Goal: Task Accomplishment & Management: Use online tool/utility

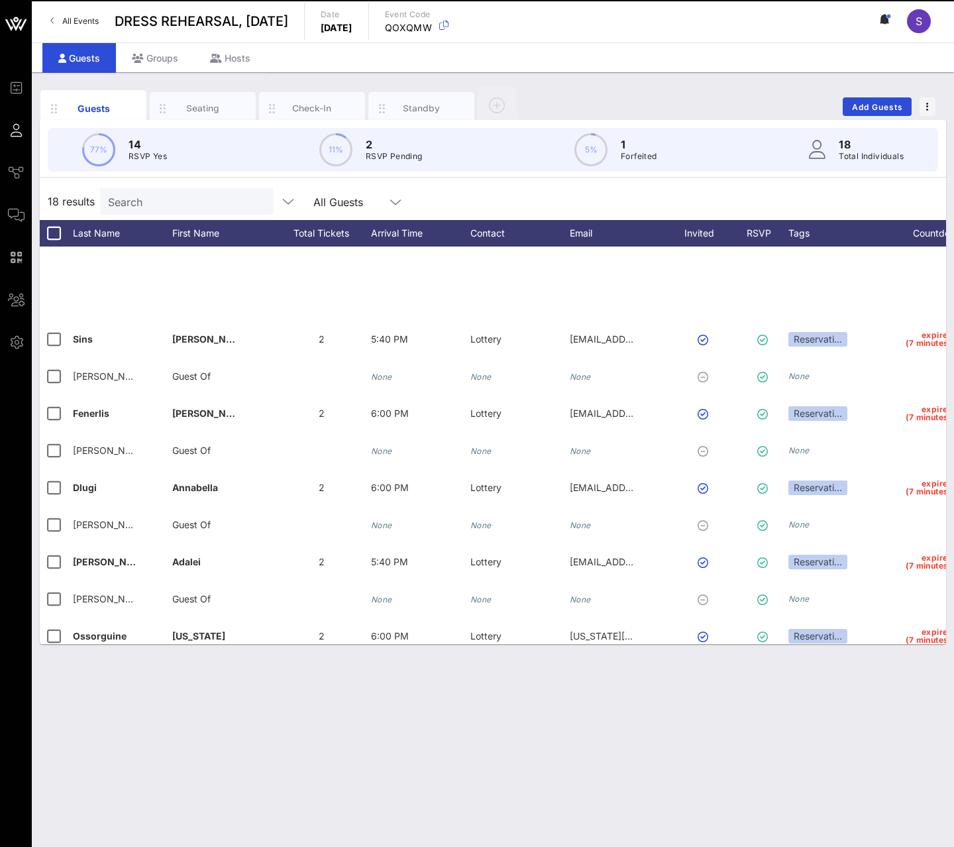
scroll to position [270, 0]
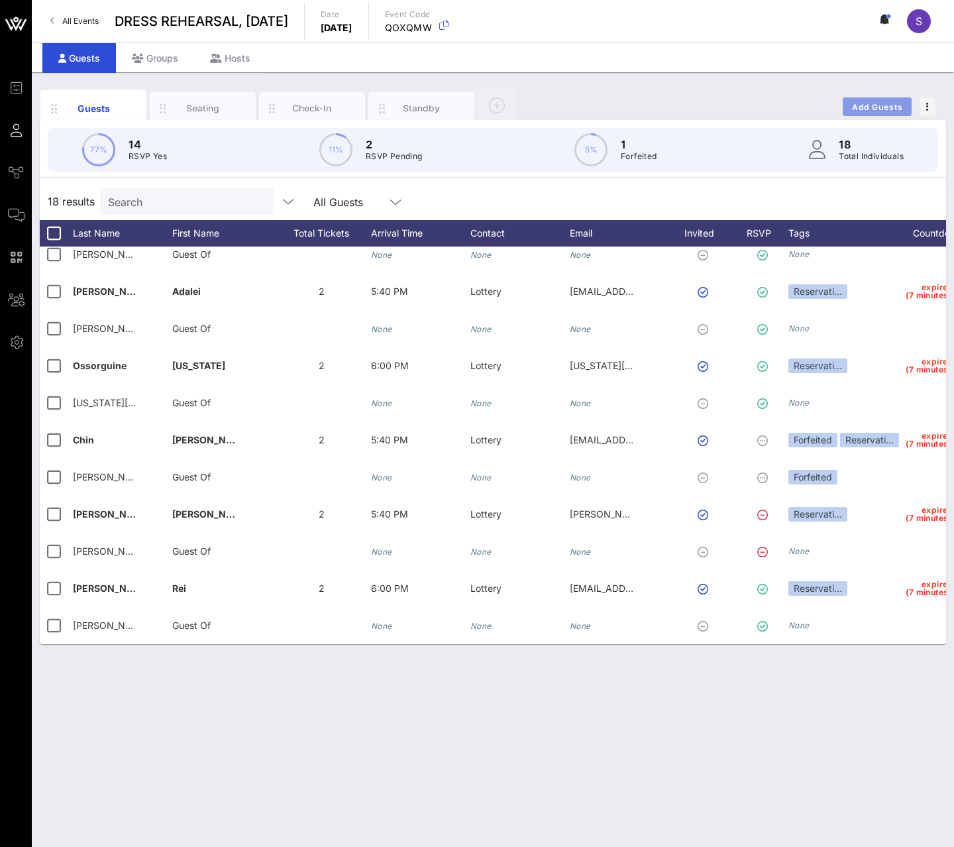
click at [869, 107] on span "Add Guests" at bounding box center [877, 107] width 52 height 10
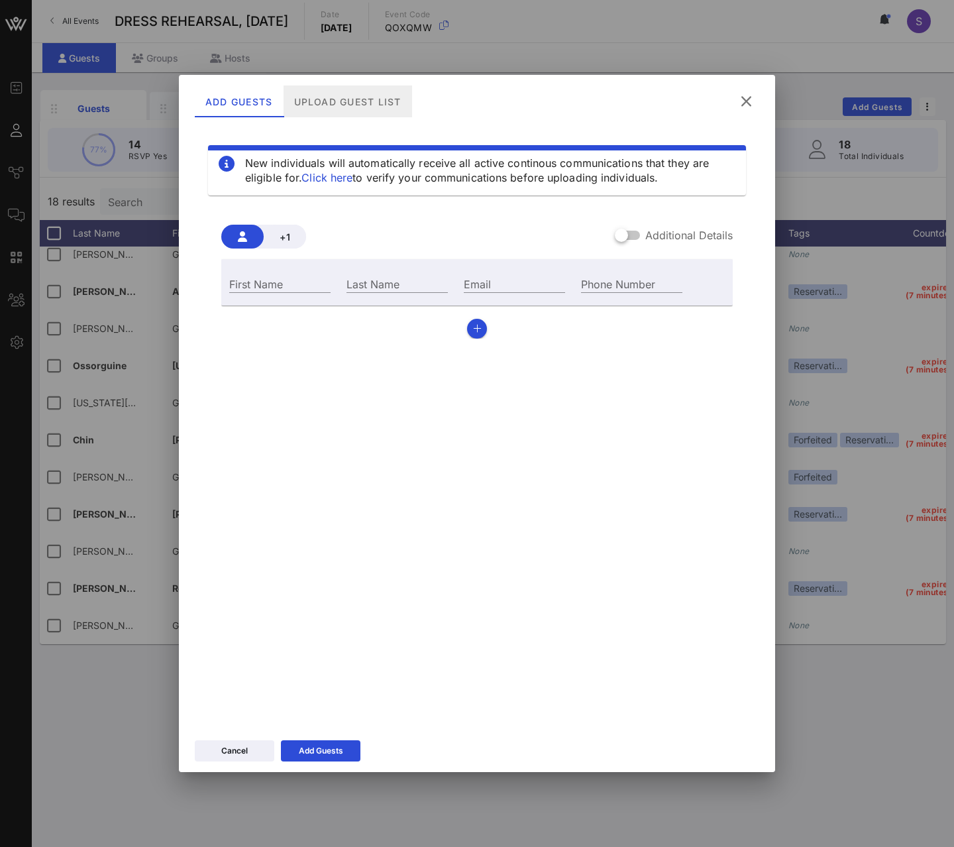
click at [361, 108] on div "Upload Guest List" at bounding box center [348, 101] width 129 height 32
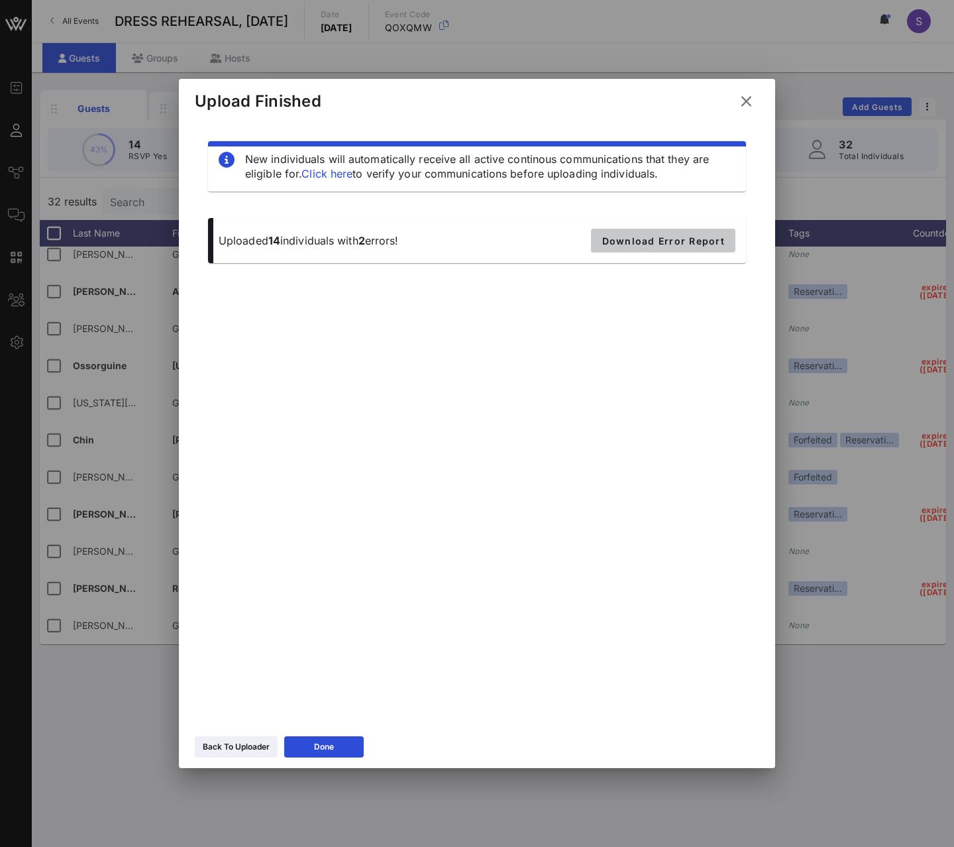
click at [700, 238] on span "Download Error Report" at bounding box center [663, 240] width 123 height 11
drag, startPoint x: 543, startPoint y: 441, endPoint x: 531, endPoint y: 469, distance: 30.9
click at [543, 441] on div "New individuals will automatically receive all active continous communications …" at bounding box center [477, 418] width 564 height 596
click at [345, 739] on button "Done" at bounding box center [323, 746] width 79 height 21
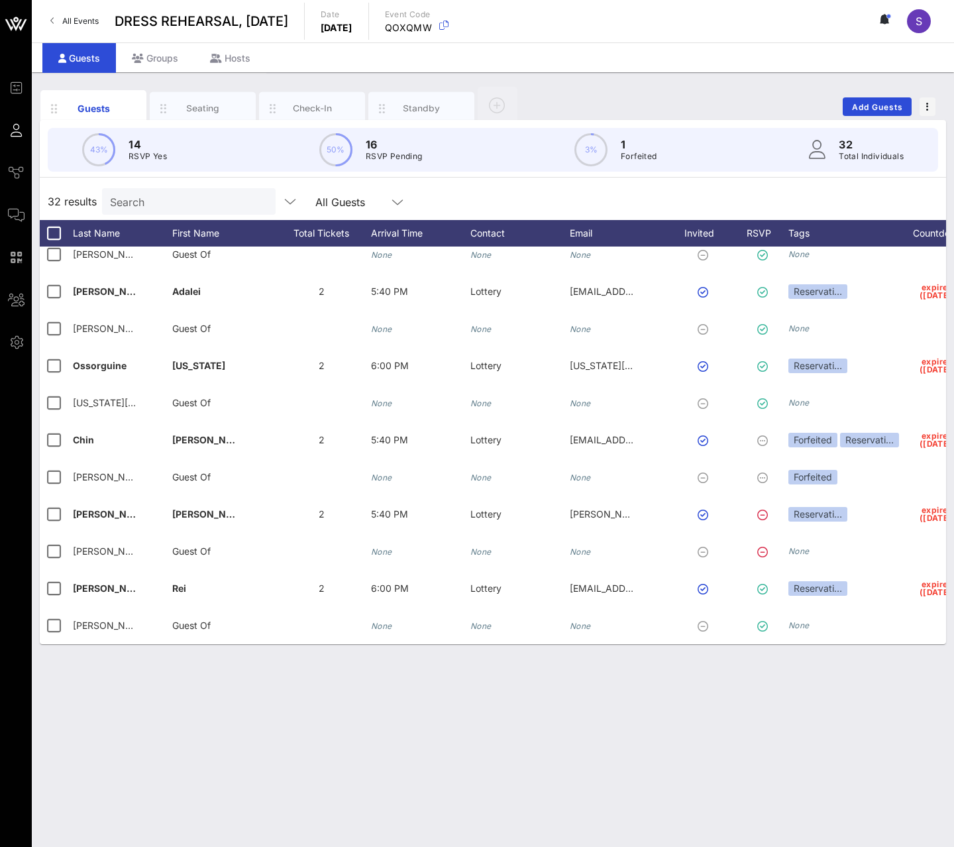
click at [366, 702] on div "Guests Seating Check-In Standby Add Guests 43% 14 RSVP Yes 50% 16 RSVP Pending …" at bounding box center [493, 459] width 922 height 774
click at [877, 114] on button "Add Guests" at bounding box center [877, 106] width 69 height 19
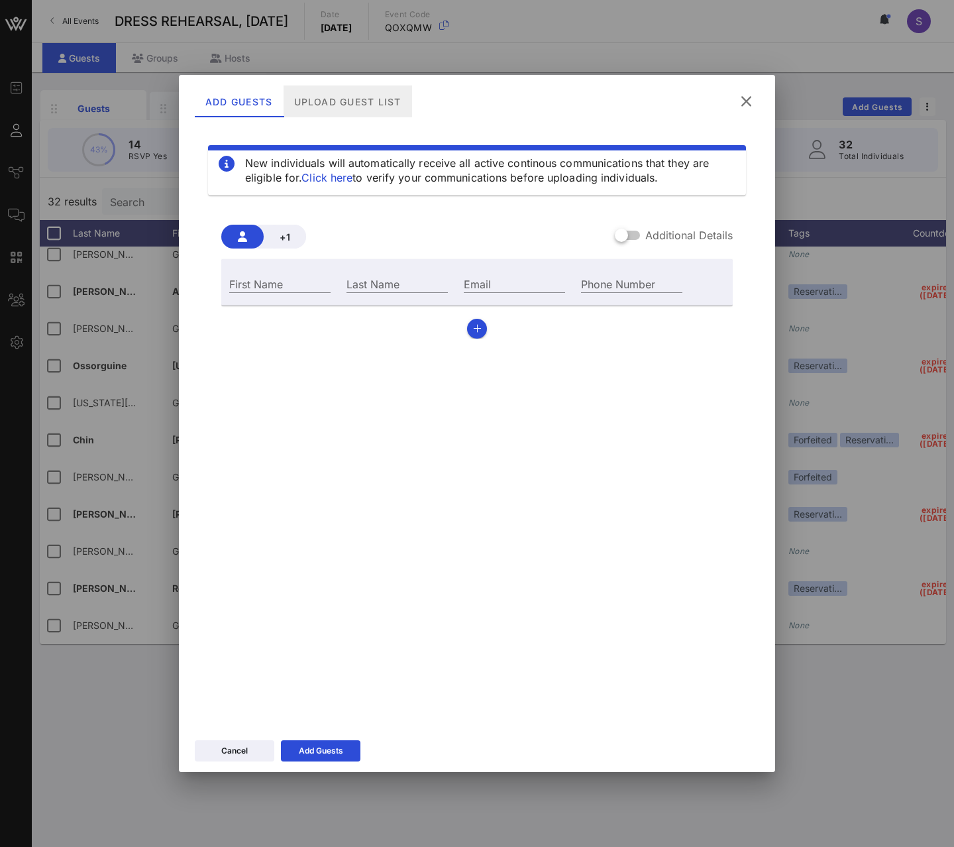
click at [374, 87] on div "Upload Guest List" at bounding box center [348, 101] width 129 height 32
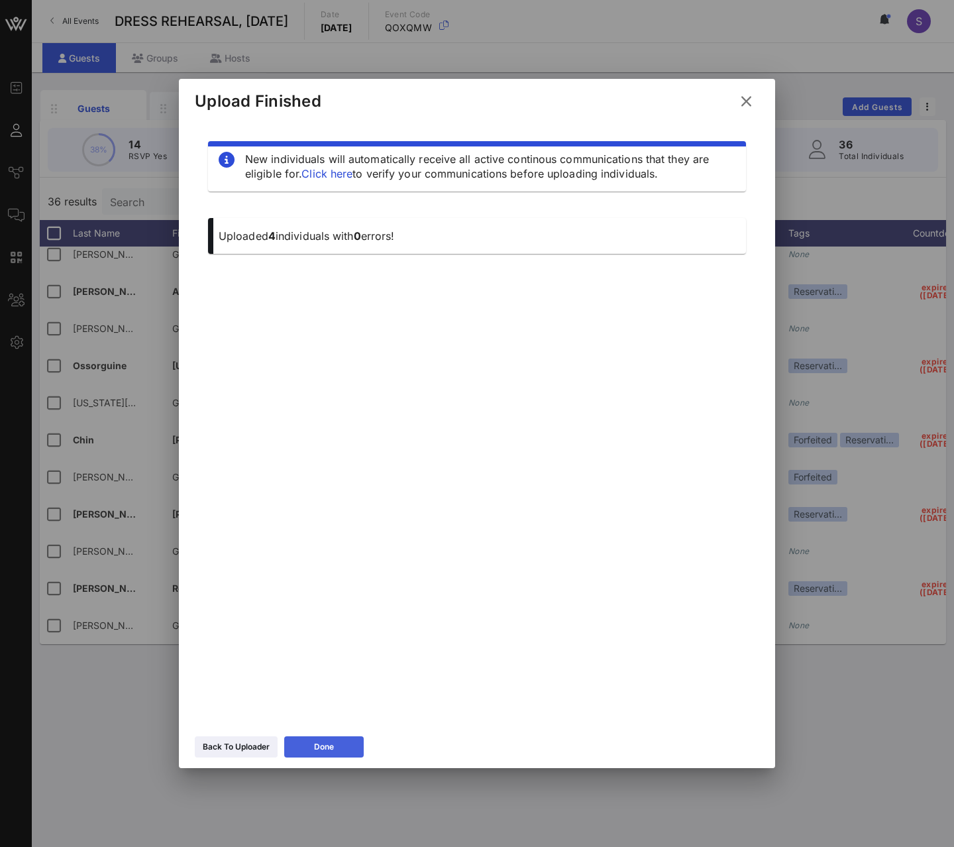
click at [350, 744] on button "Done" at bounding box center [323, 746] width 79 height 21
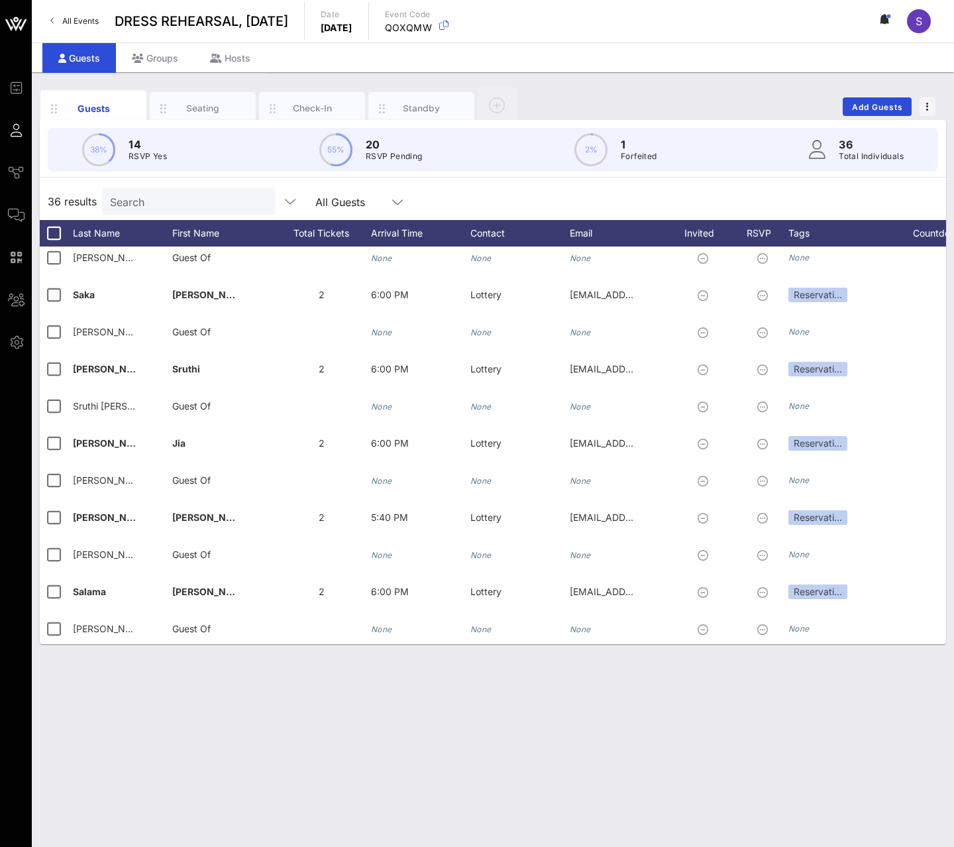
scroll to position [948, 0]
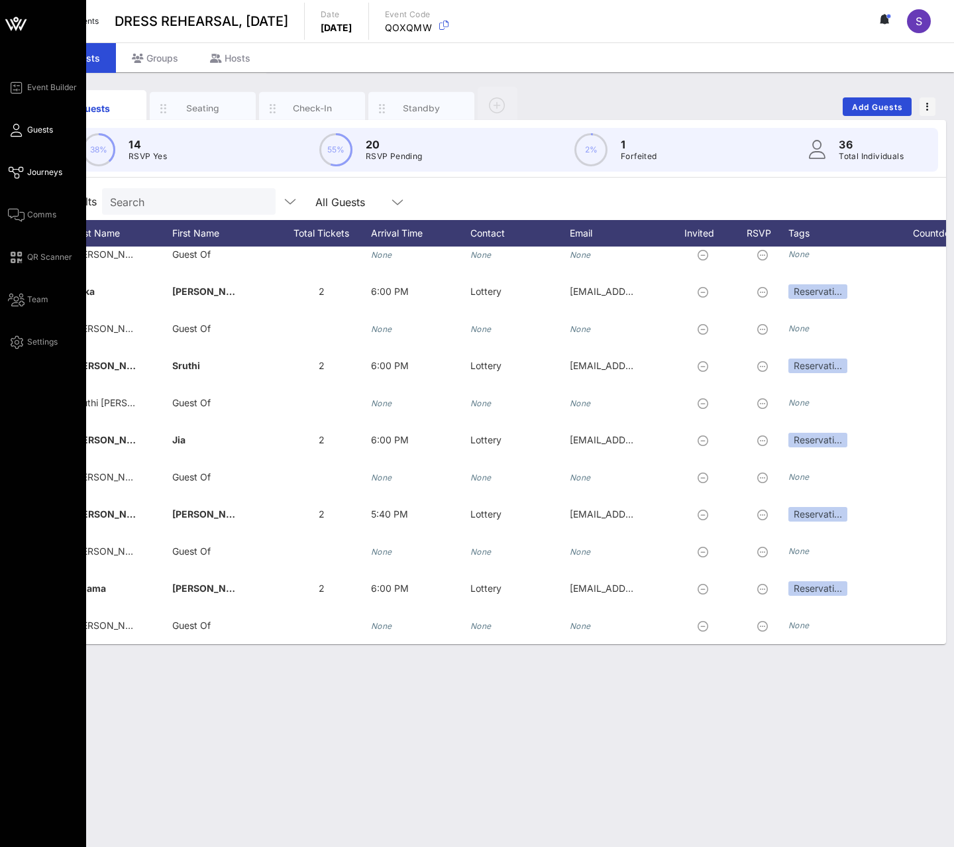
click at [34, 170] on span "Journeys" at bounding box center [44, 172] width 35 height 12
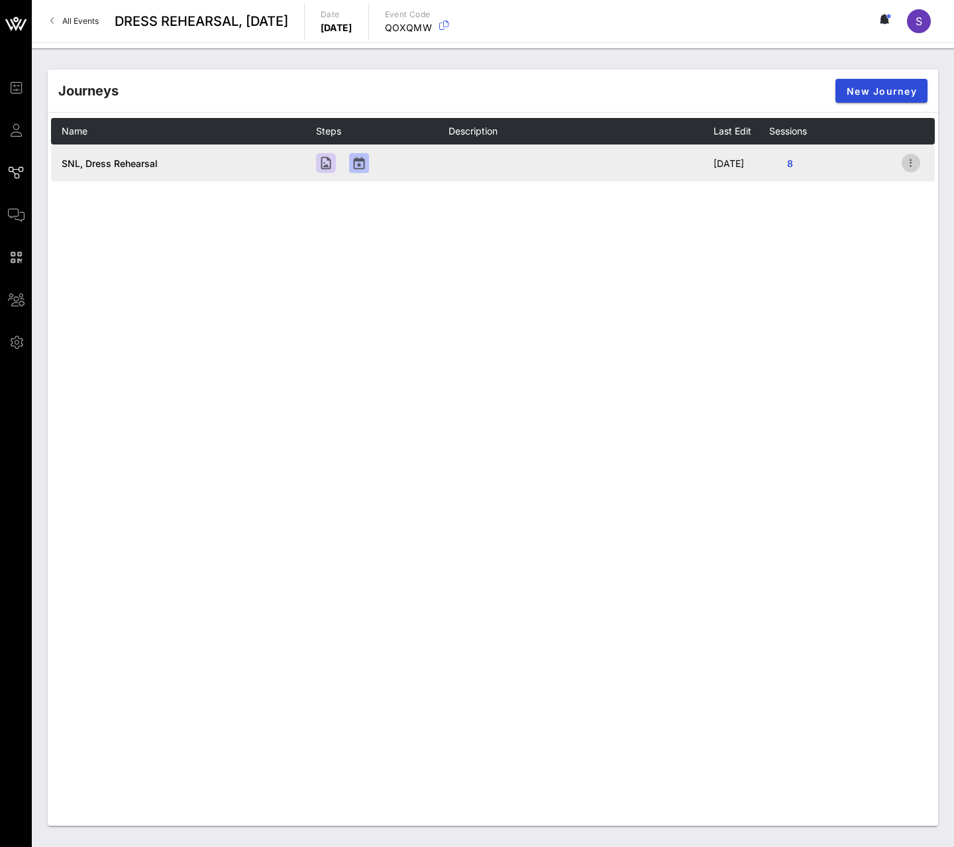
click at [912, 157] on icon "button" at bounding box center [911, 163] width 16 height 16
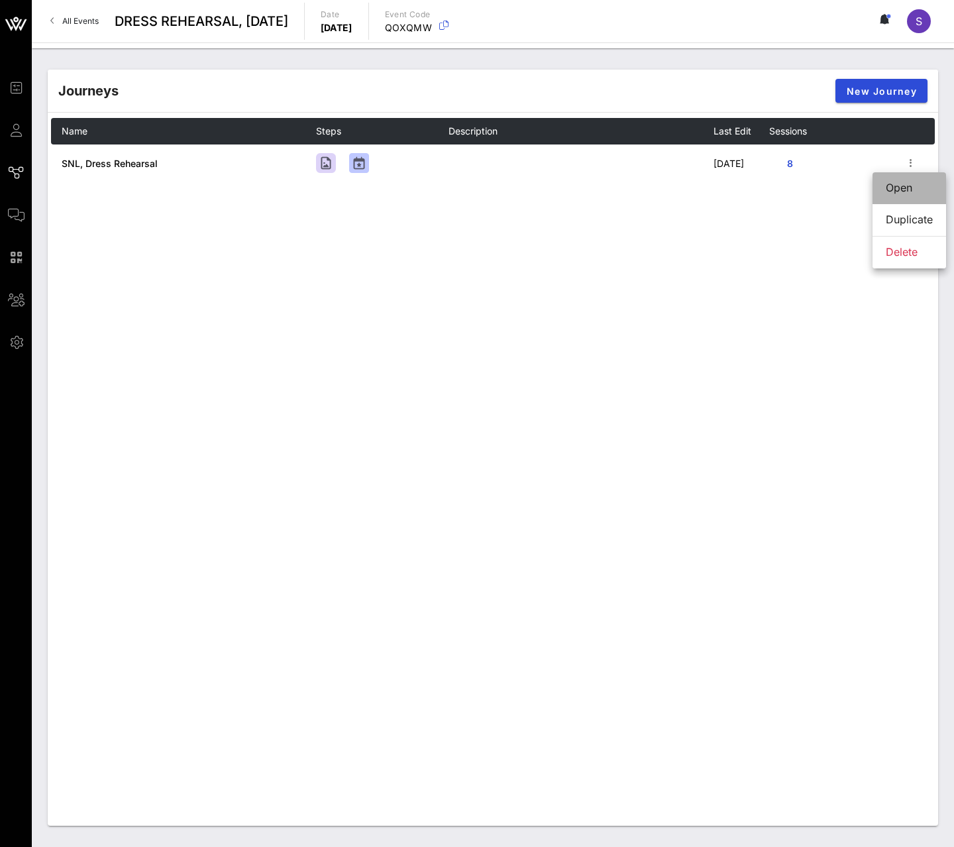
click at [906, 174] on div "Open" at bounding box center [909, 188] width 47 height 28
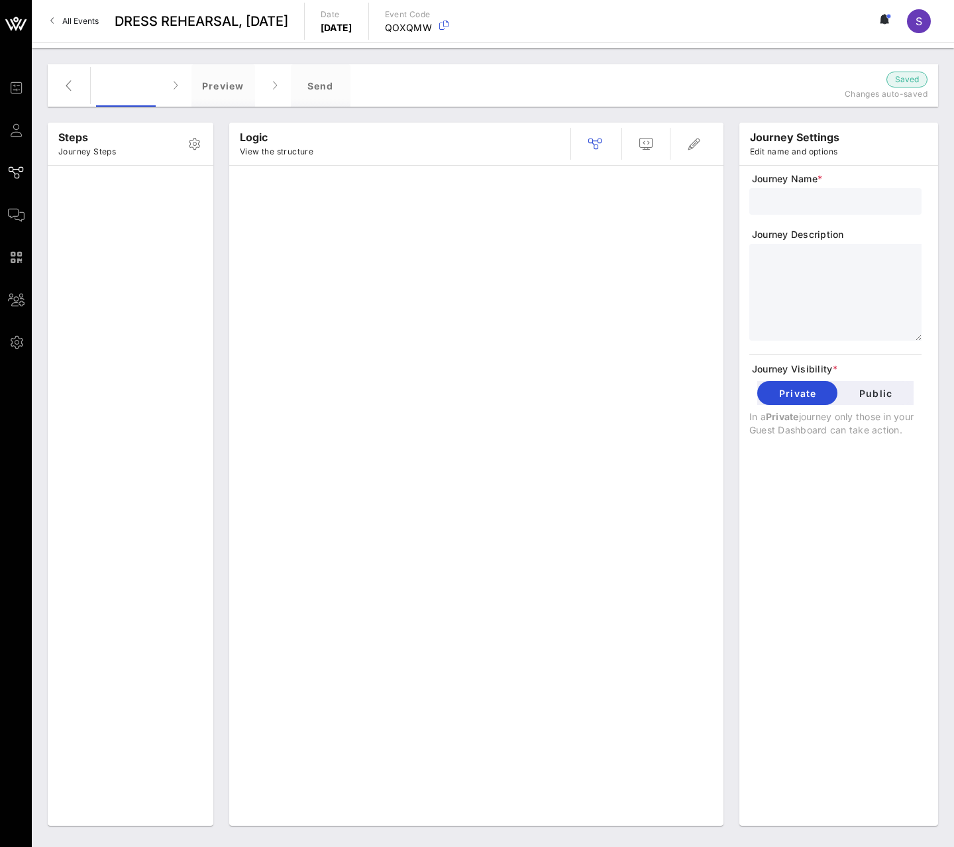
type input "SNL, Dress Rehearsal"
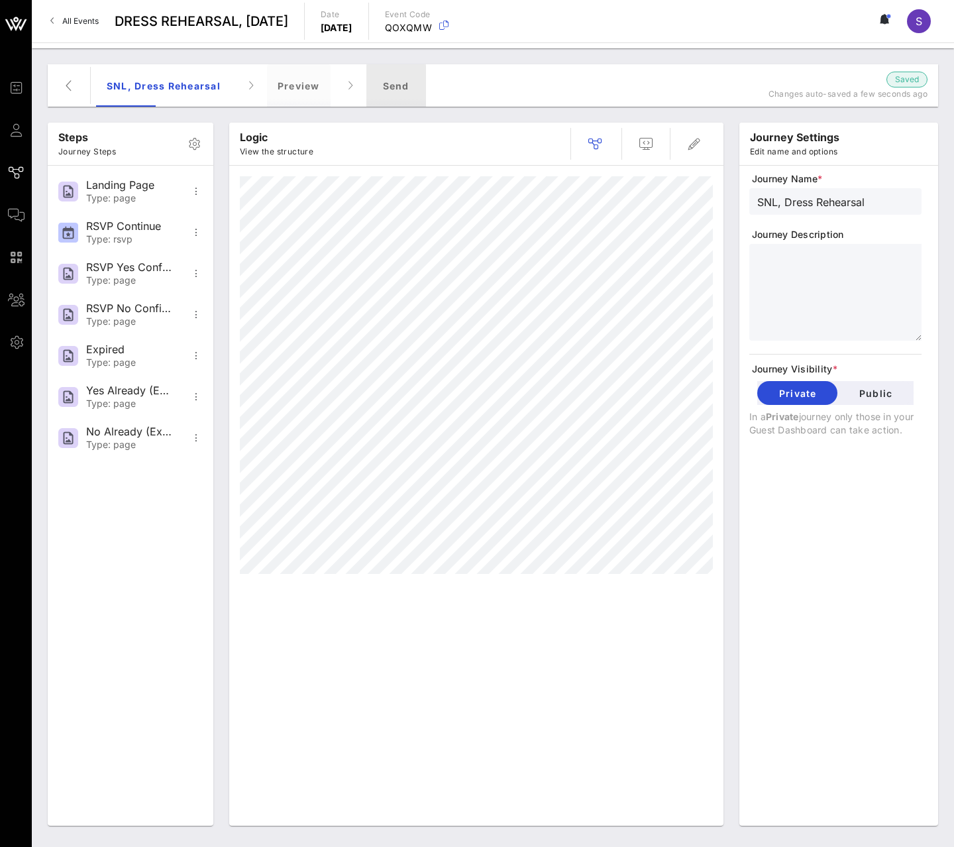
click at [395, 75] on div "Send" at bounding box center [396, 85] width 60 height 42
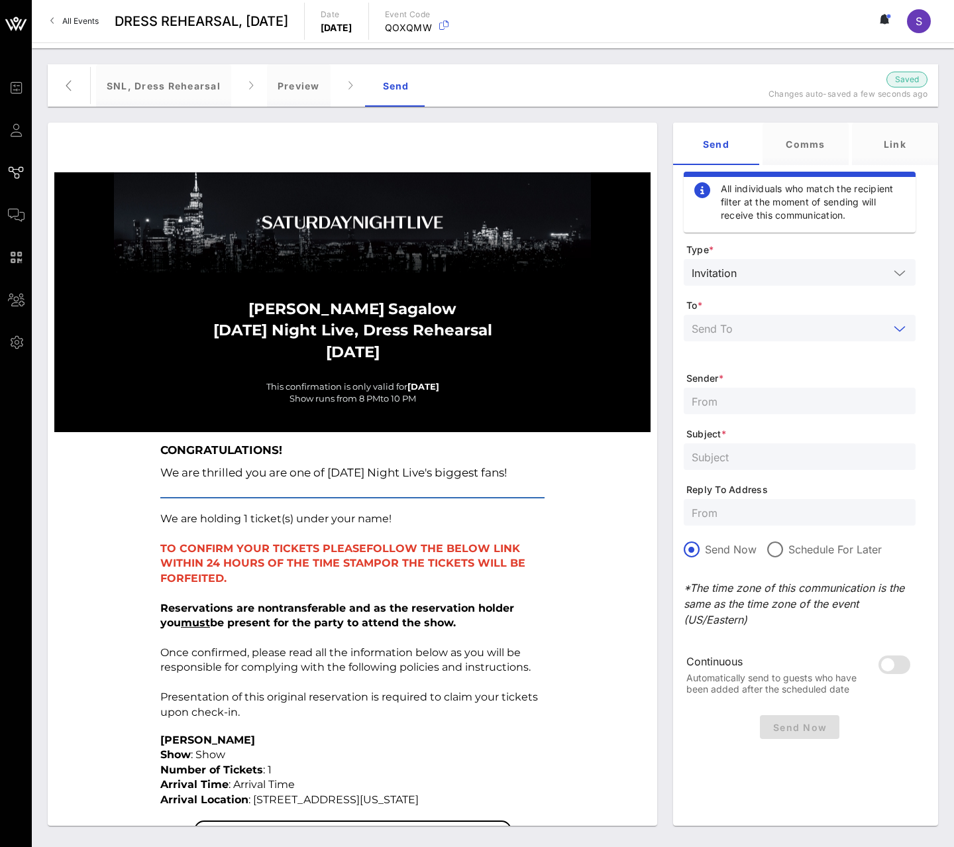
click at [874, 324] on input "text" at bounding box center [790, 327] width 197 height 17
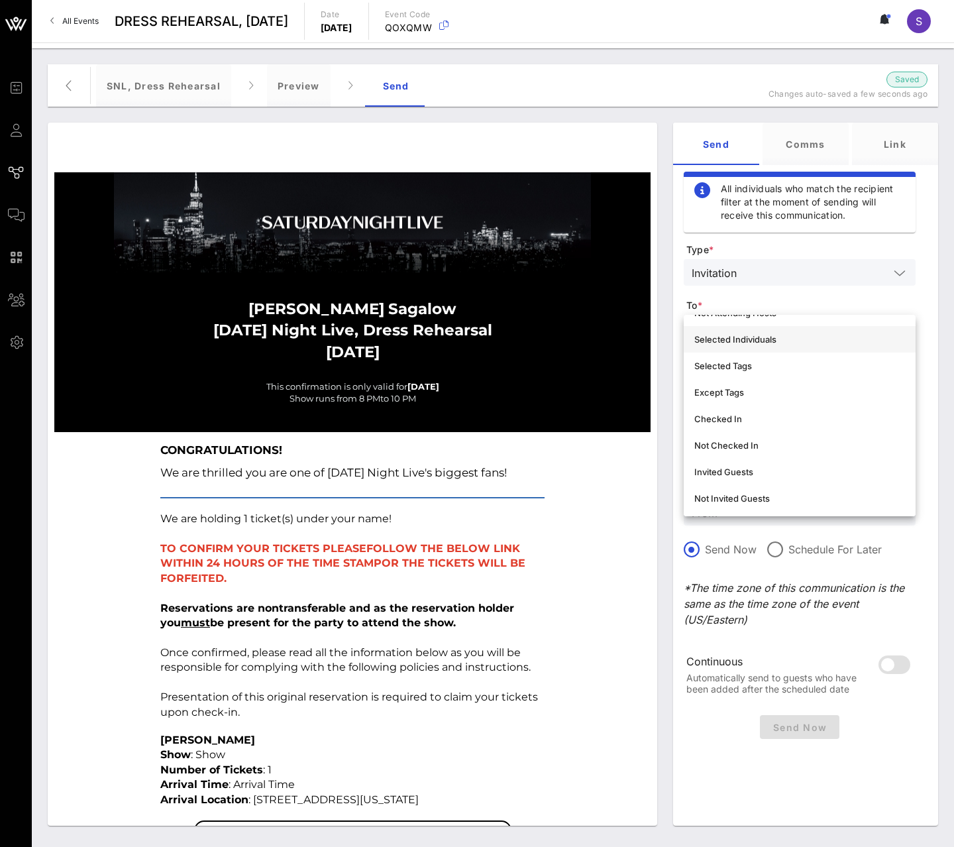
scroll to position [132, 0]
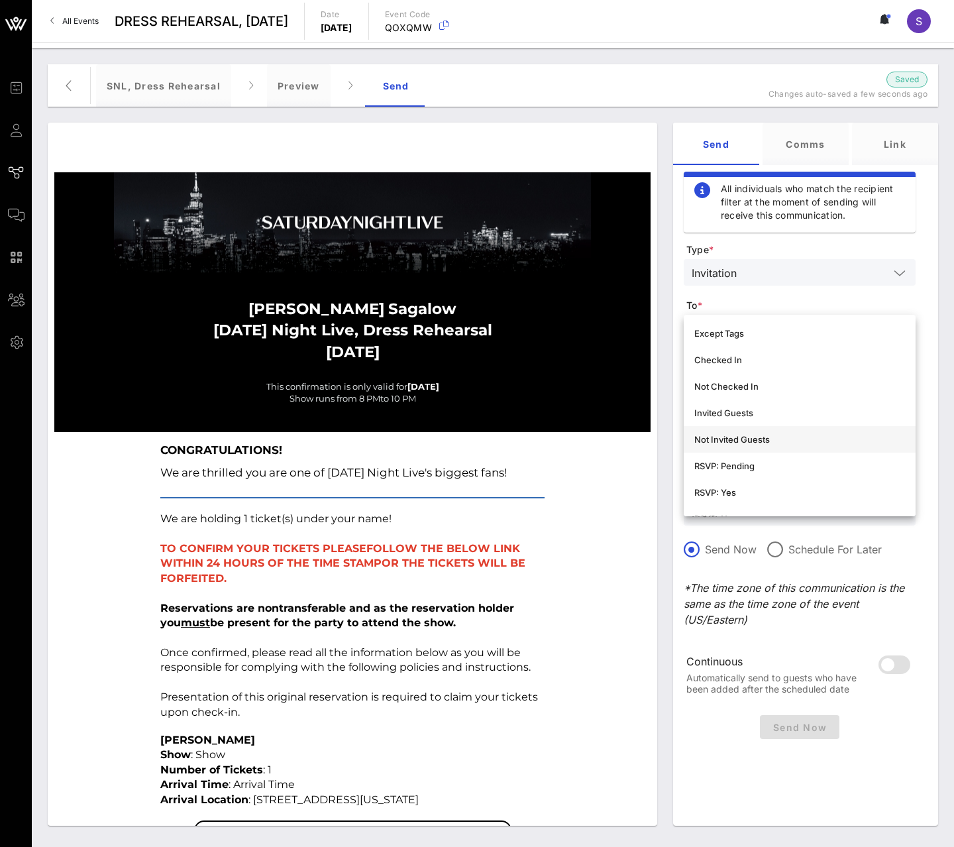
click at [816, 435] on div "Not Invited Guests" at bounding box center [799, 439] width 211 height 11
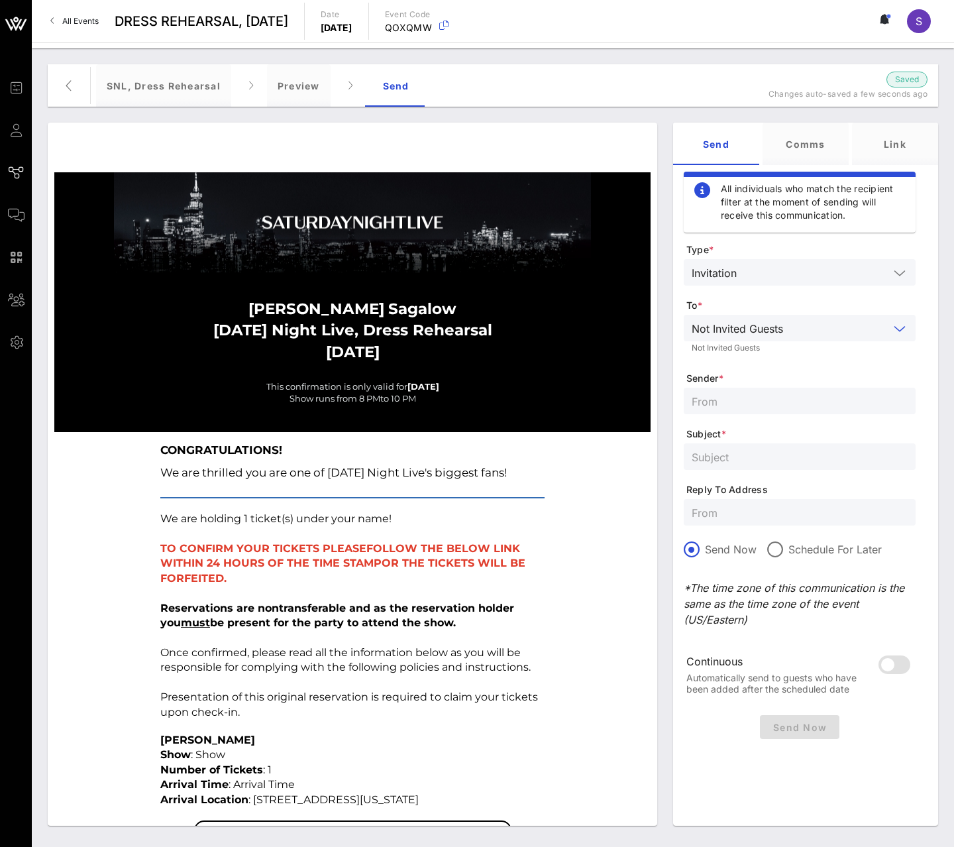
click at [768, 509] on input "text" at bounding box center [800, 511] width 216 height 17
paste input "[EMAIL_ADDRESS][DOMAIN_NAME]"
type input "[EMAIL_ADDRESS][DOMAIN_NAME]"
click at [772, 460] on input "text" at bounding box center [800, 456] width 216 height 17
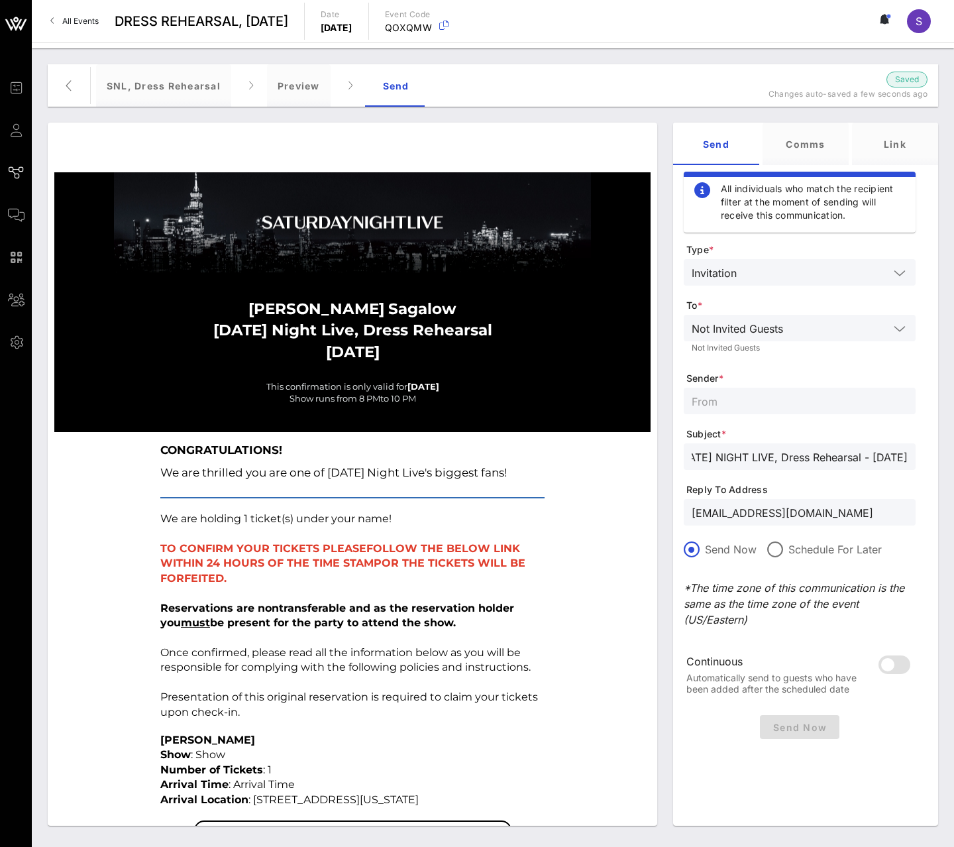
type input "[DATE] NIGHT LIVE, Dress Rehearsal - [DATE]"
click at [779, 399] on input "text" at bounding box center [800, 400] width 216 height 17
type input "SNL Reservations"
click at [862, 387] on form "Type * Invitation To * Not Invited Guests Not Invited Guests Sender * SNL Reser…" at bounding box center [800, 476] width 232 height 466
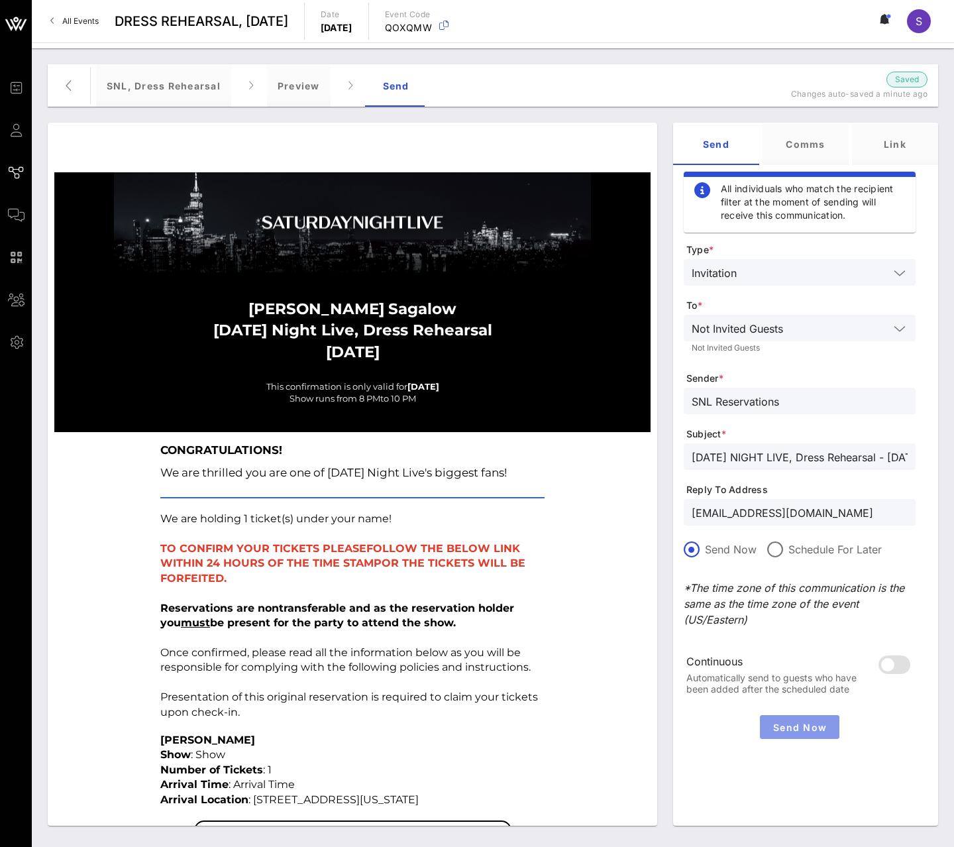
click at [784, 717] on button "Send Now" at bounding box center [799, 727] width 79 height 24
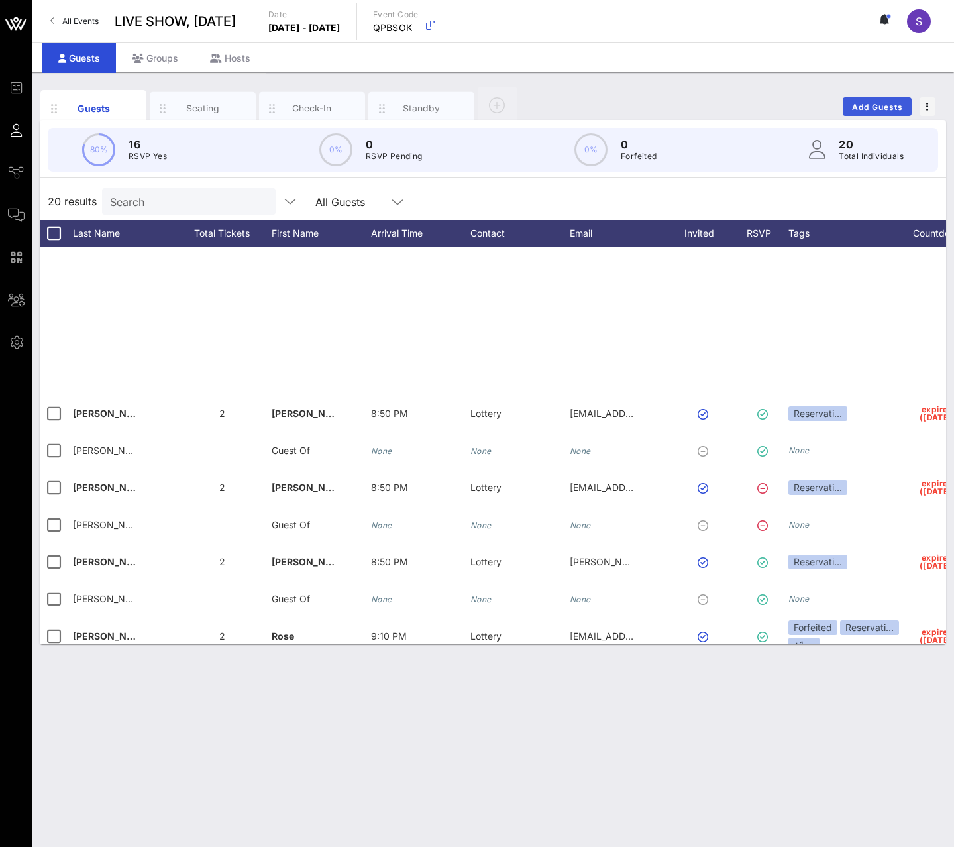
scroll to position [344, 0]
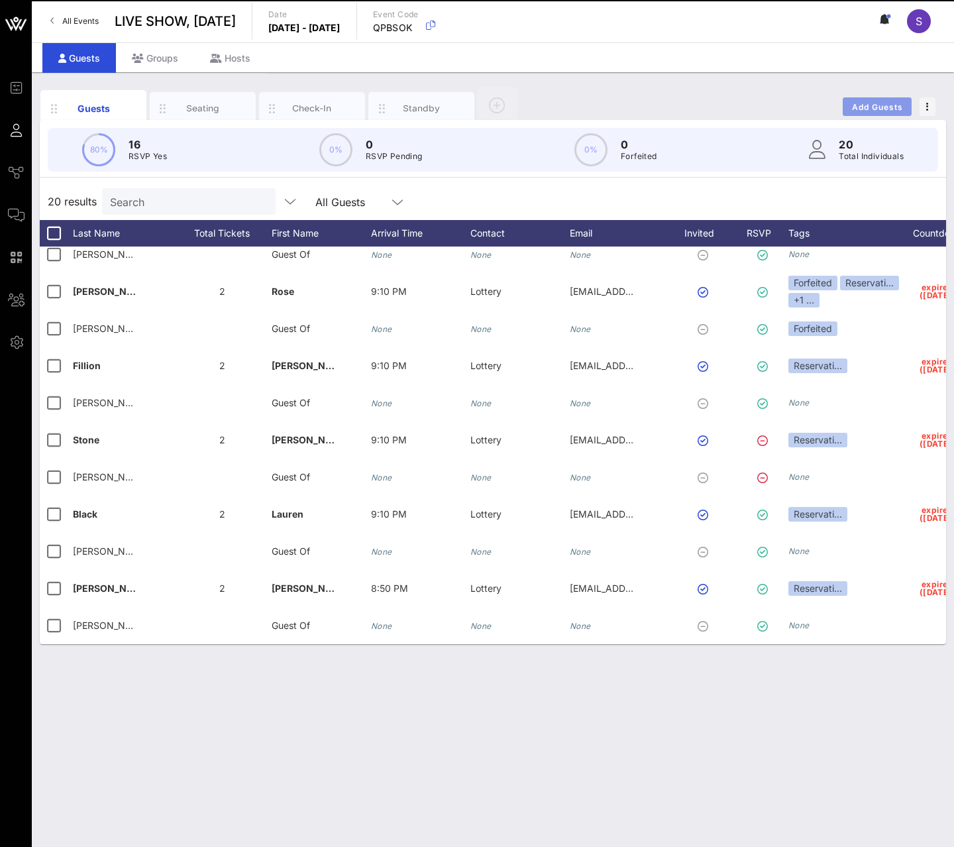
click at [886, 105] on span "Add Guests" at bounding box center [877, 107] width 52 height 10
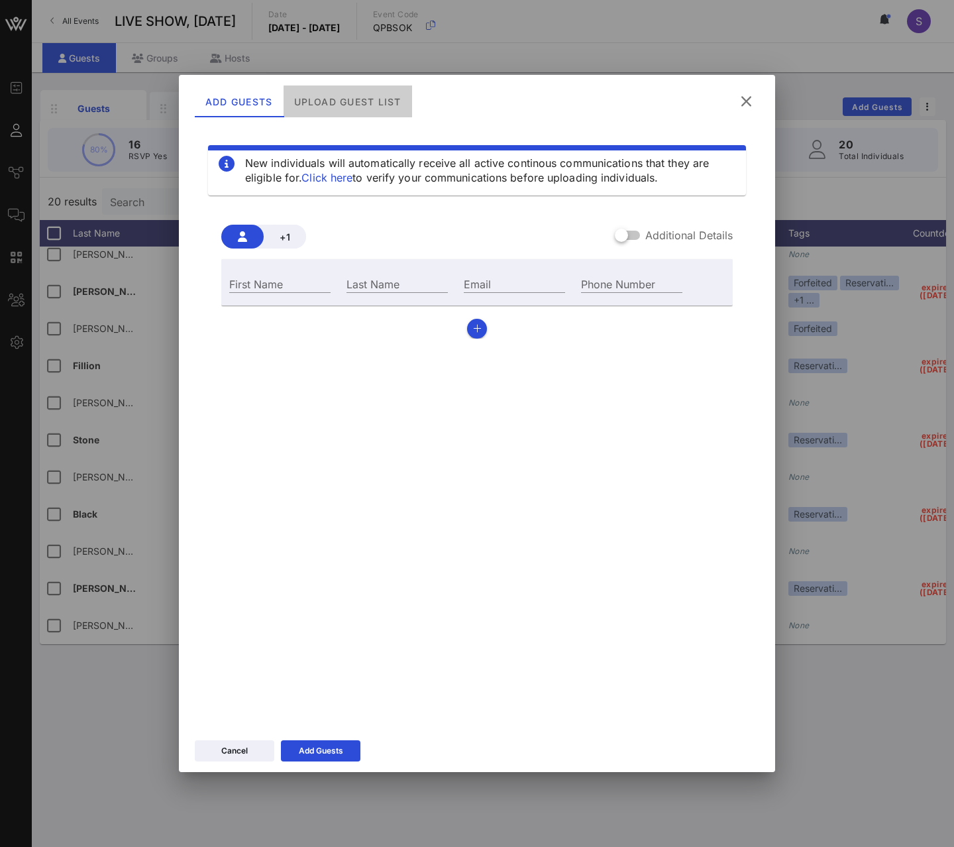
drag, startPoint x: 345, startPoint y: 95, endPoint x: 398, endPoint y: 119, distance: 58.1
click at [346, 96] on div "Upload Guest List" at bounding box center [348, 101] width 129 height 32
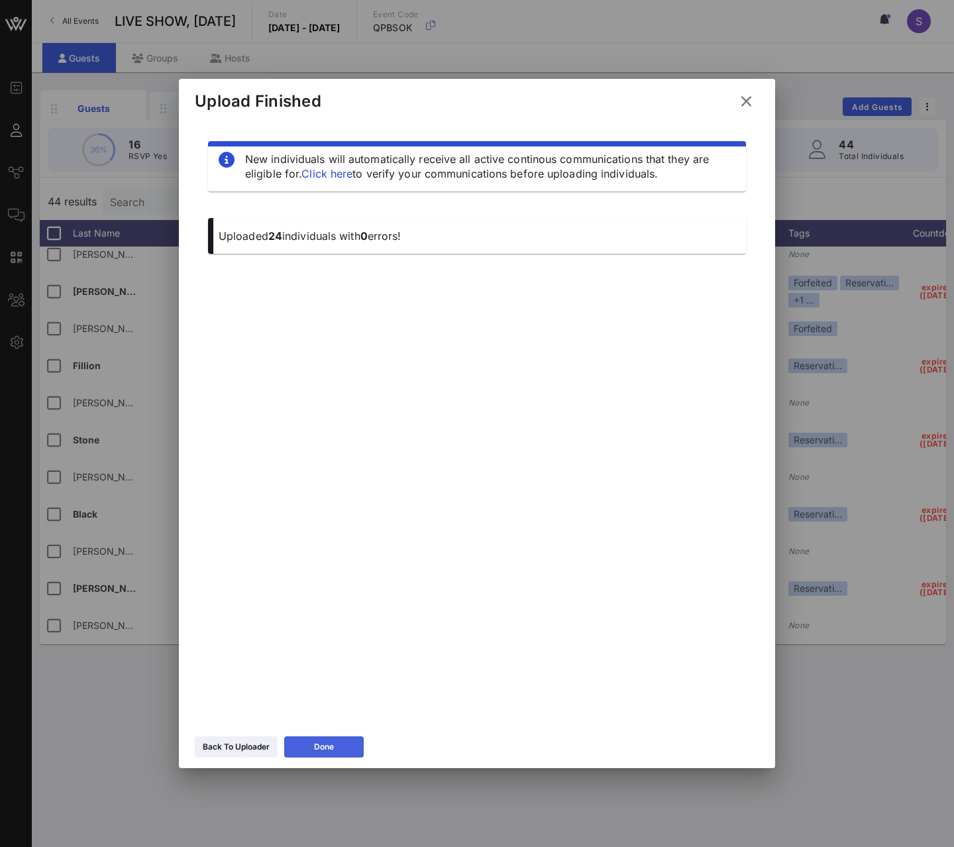
click at [350, 743] on button "Done" at bounding box center [323, 746] width 79 height 21
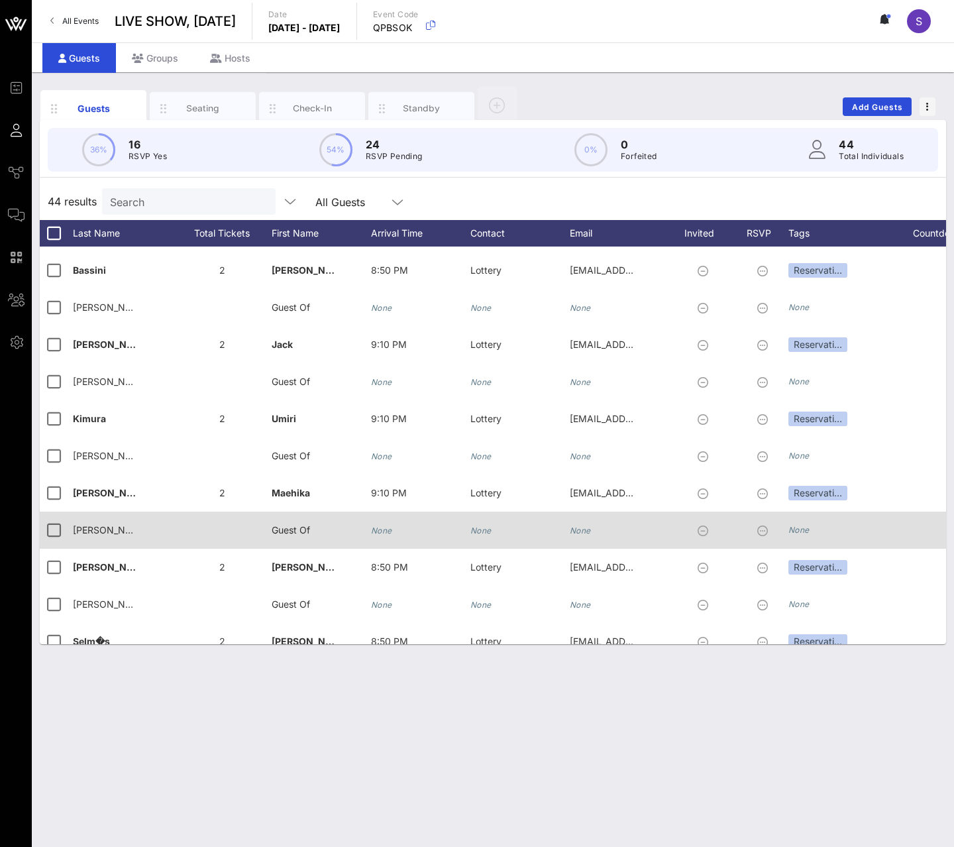
scroll to position [1245, 0]
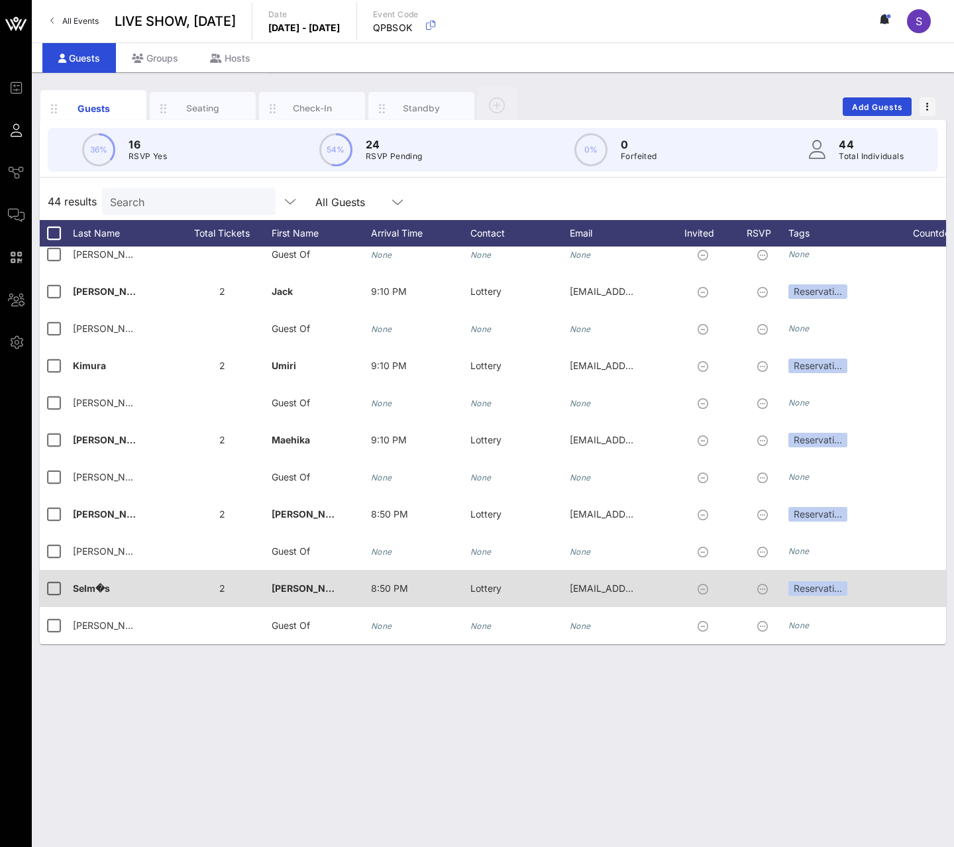
click at [122, 573] on div "Selm�s" at bounding box center [122, 596] width 99 height 52
type input "S"
type input "Selmès"
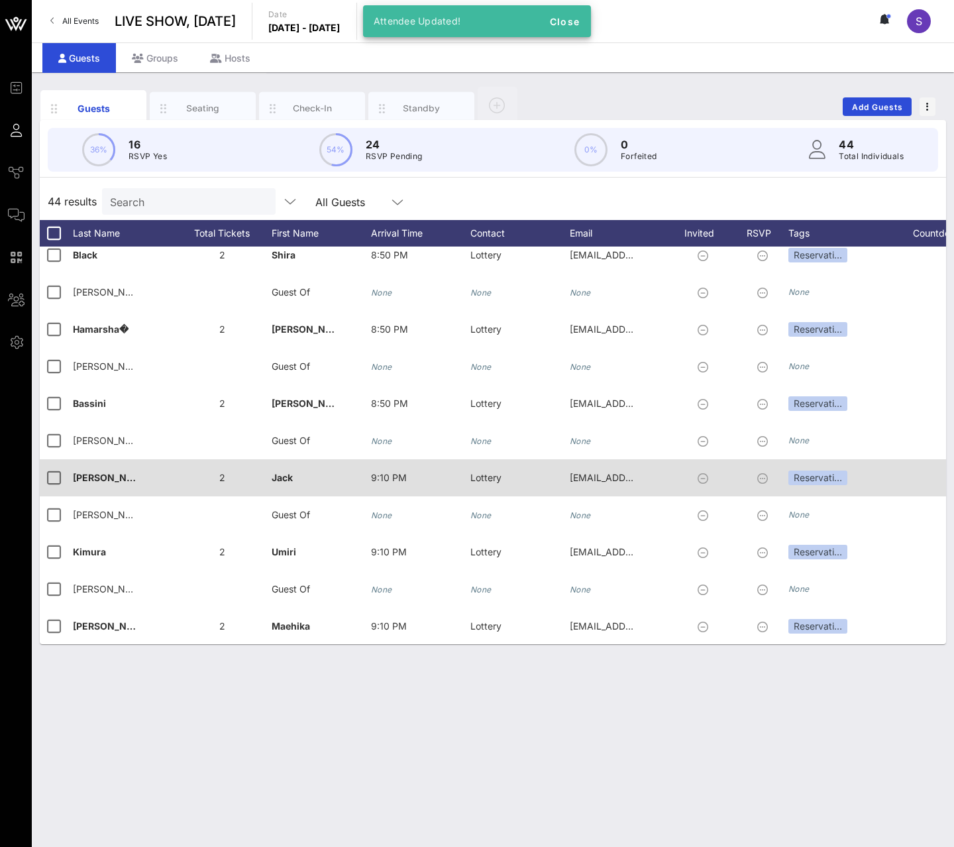
scroll to position [1046, 0]
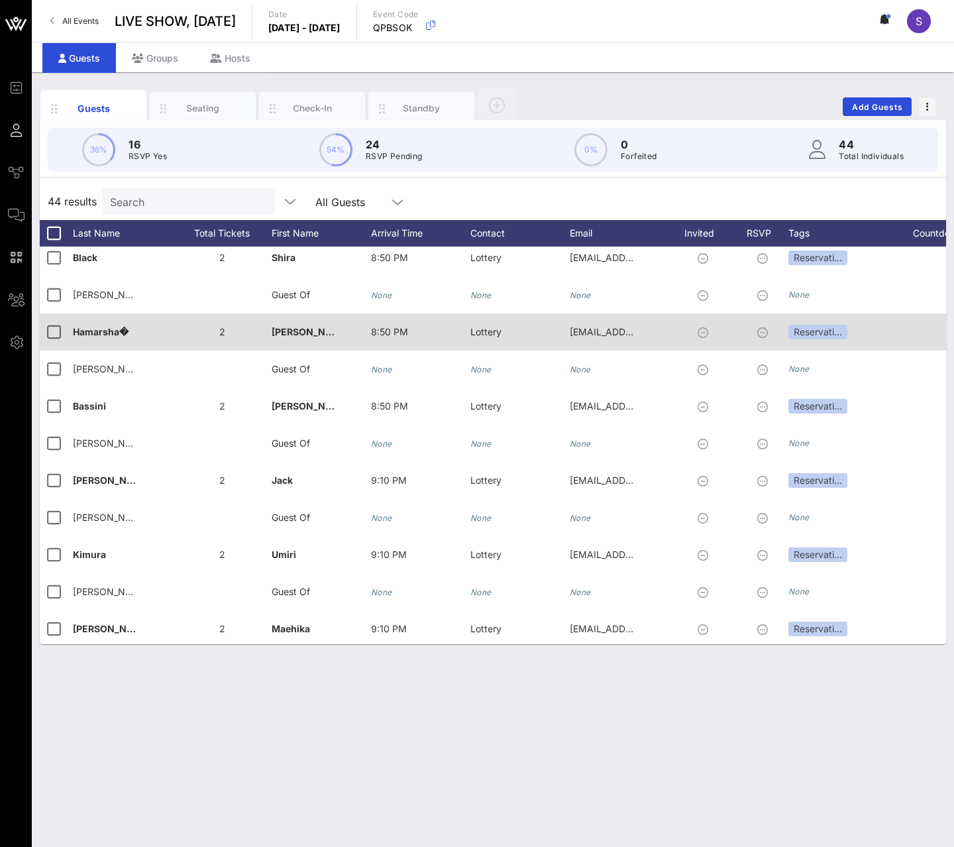
click at [142, 326] on div "Hamarsha�" at bounding box center [122, 339] width 99 height 52
type input "Hamarsha"
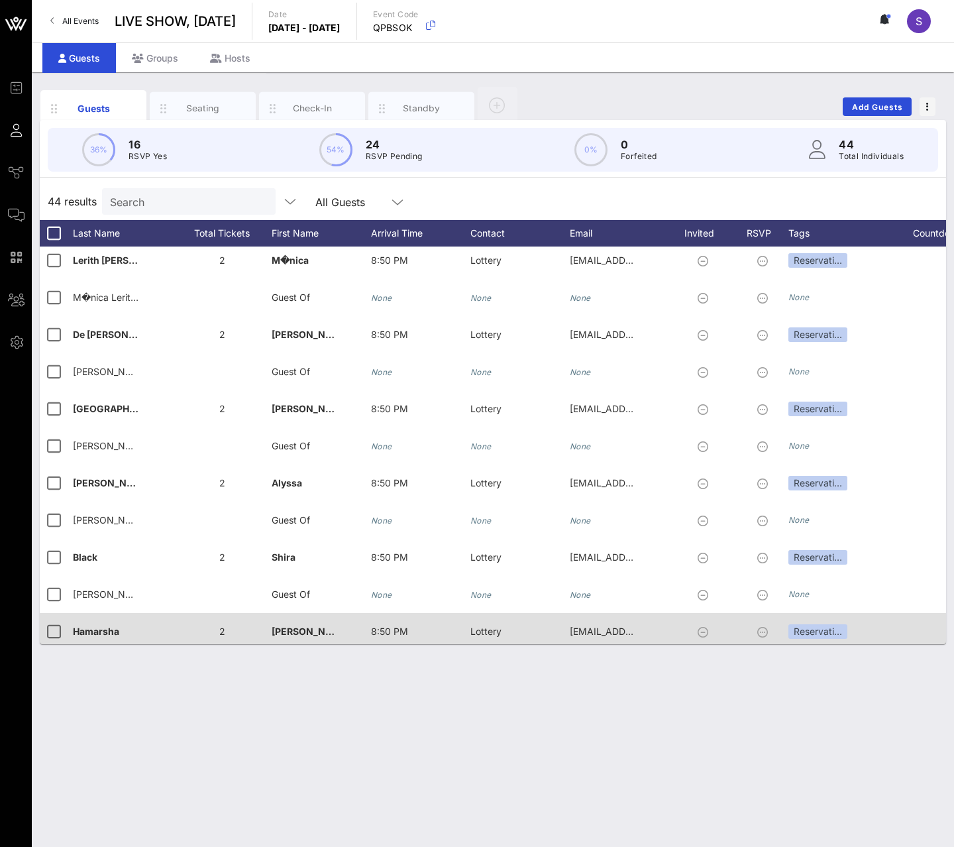
scroll to position [715, 0]
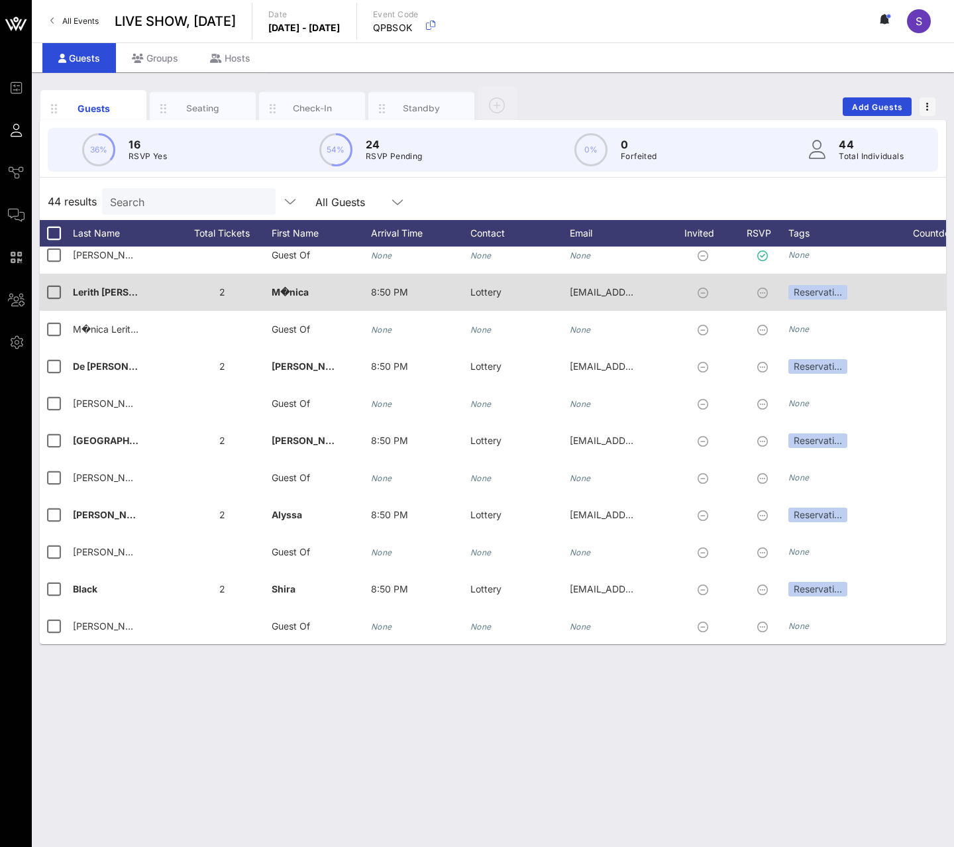
click at [289, 287] on span "M�nica" at bounding box center [290, 291] width 37 height 11
click at [289, 287] on input "M�nica" at bounding box center [359, 294] width 155 height 21
type input "Mónica"
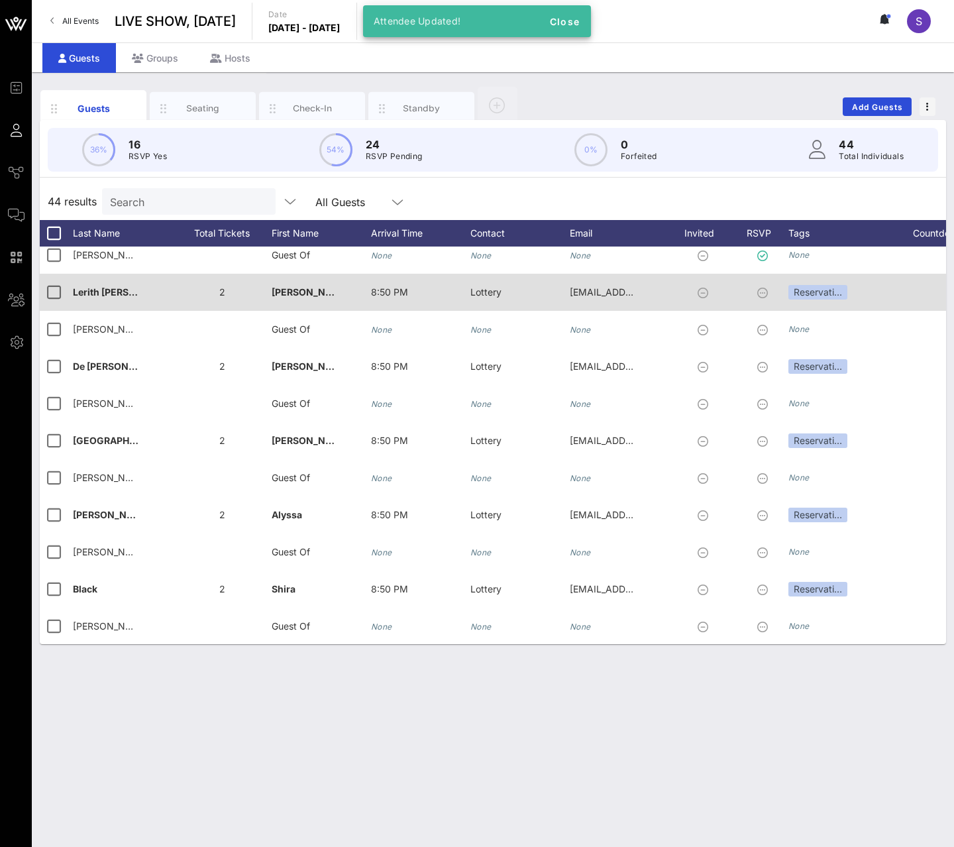
click at [122, 293] on span "Lerith Mel�ndez Flores" at bounding box center [182, 291] width 219 height 11
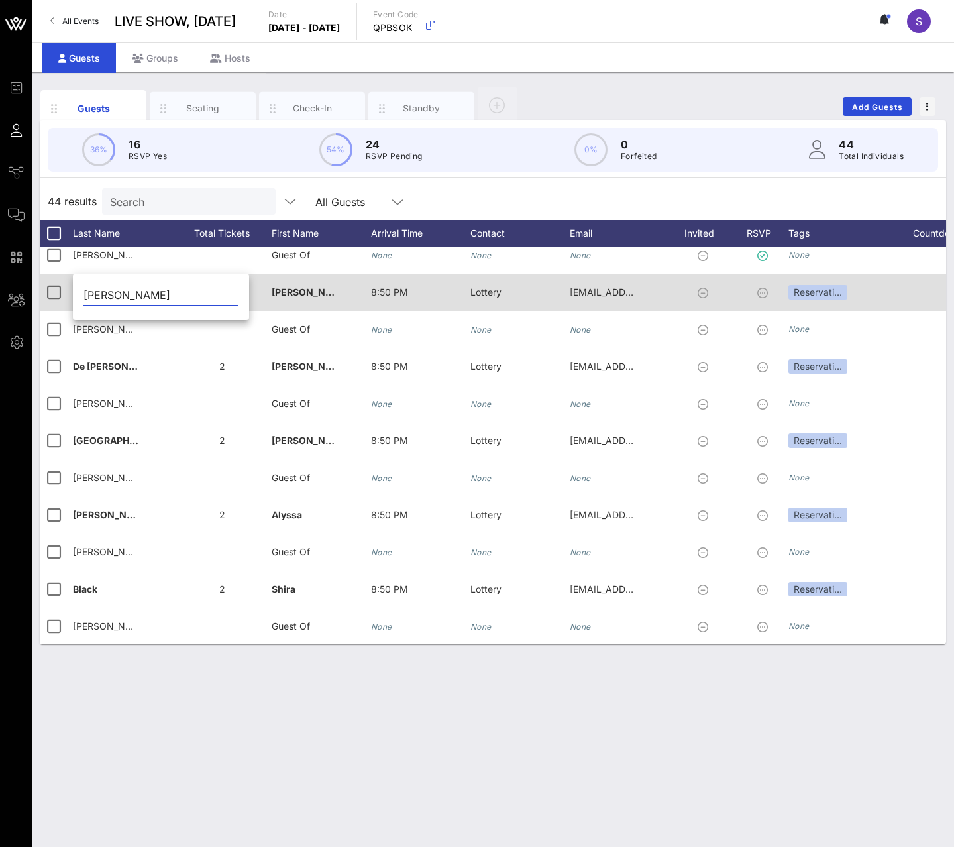
type input "Lerith Meléndez Flores"
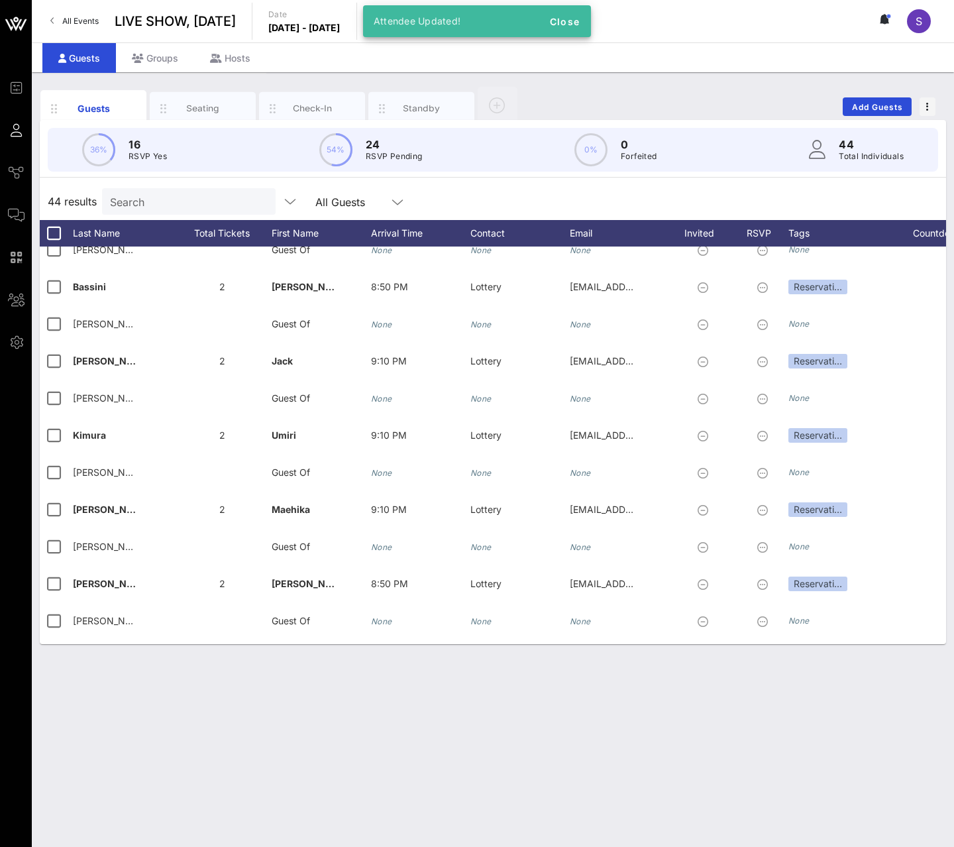
scroll to position [1245, 0]
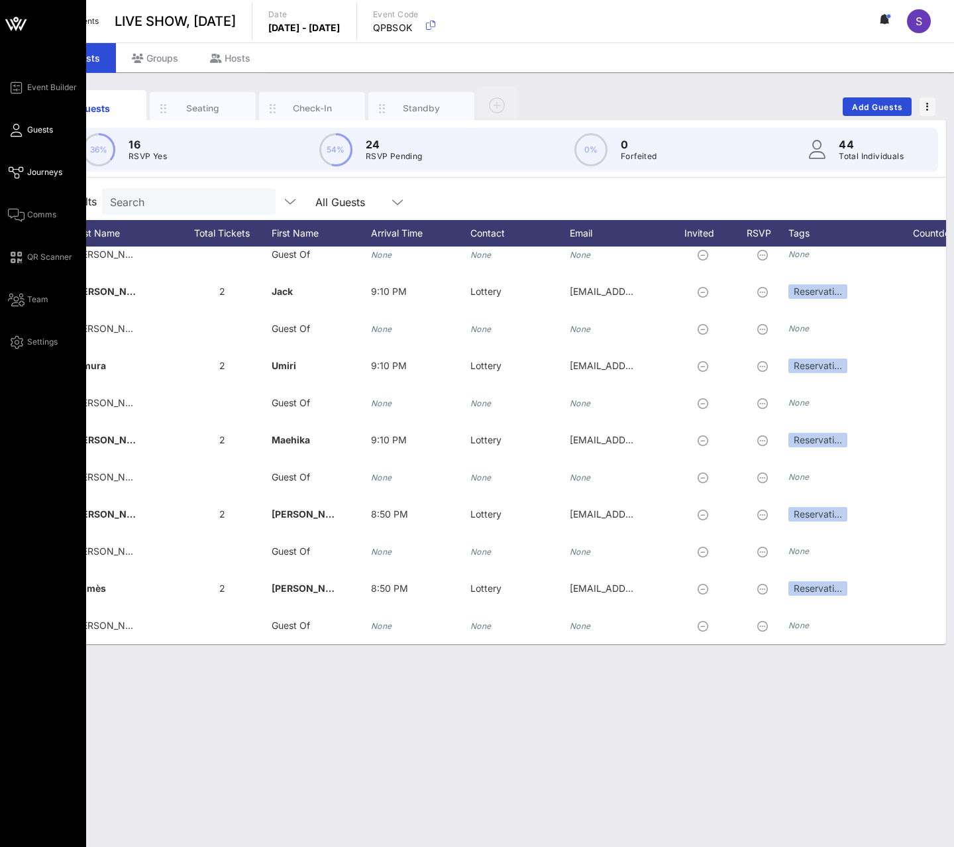
click at [24, 166] on link "Journeys" at bounding box center [35, 172] width 54 height 16
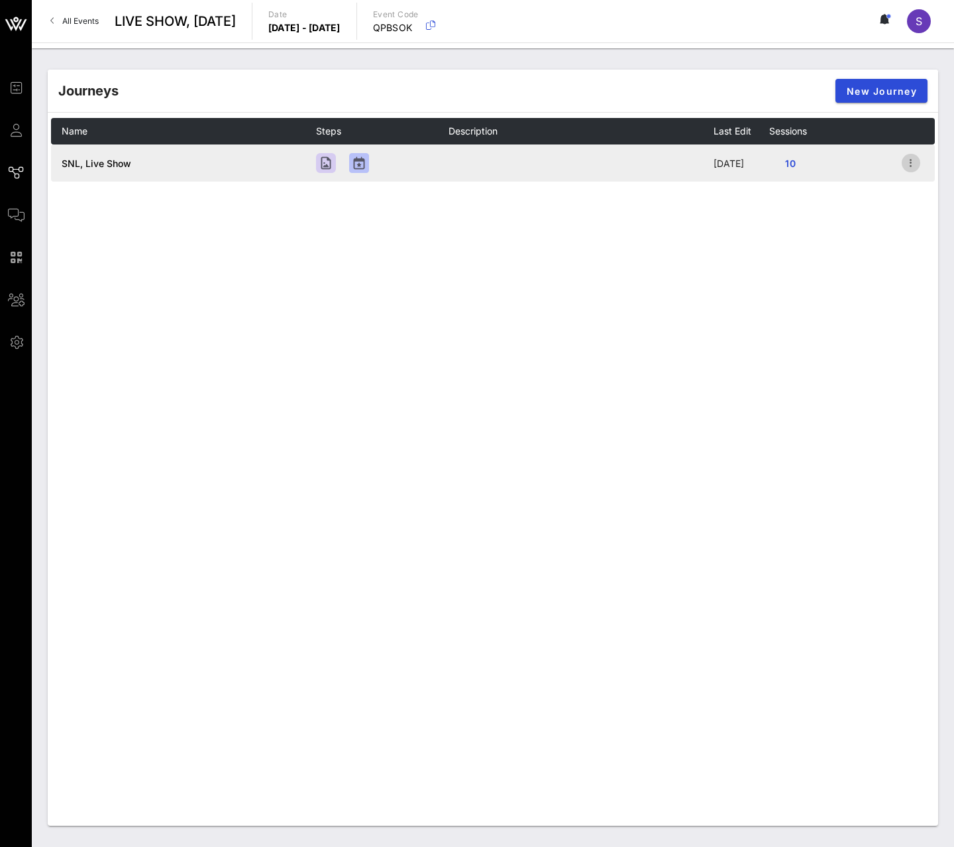
click at [910, 161] on icon "button" at bounding box center [911, 163] width 16 height 16
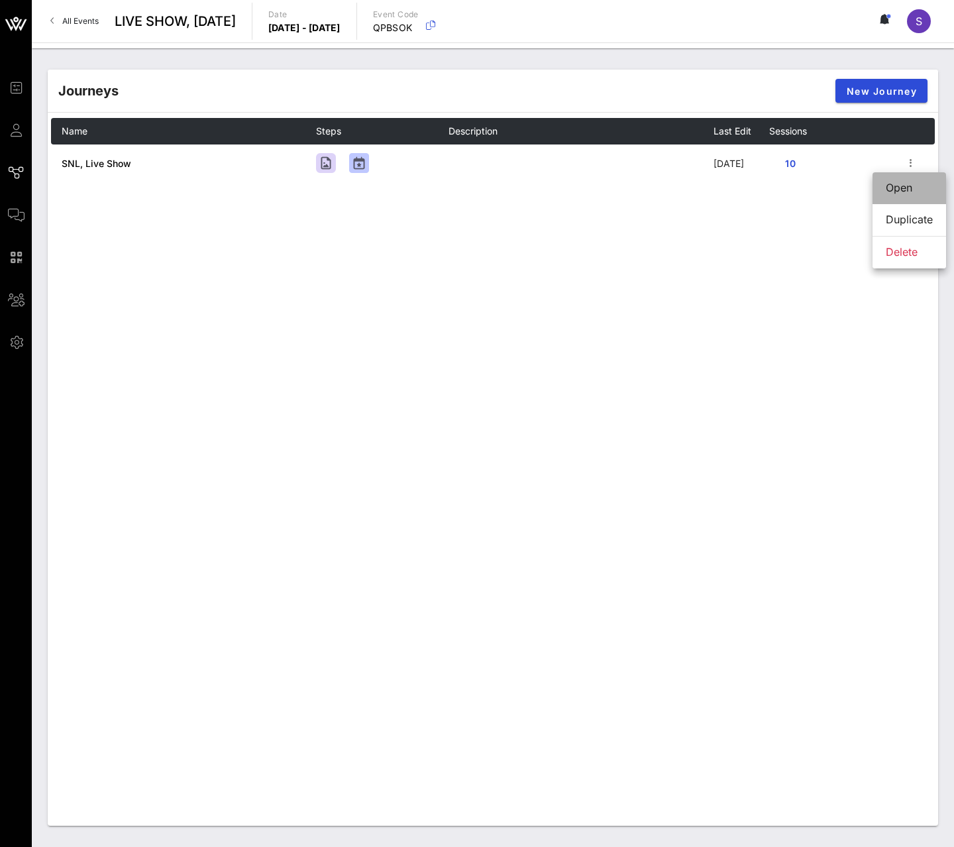
click at [903, 182] on div "Open" at bounding box center [909, 188] width 47 height 13
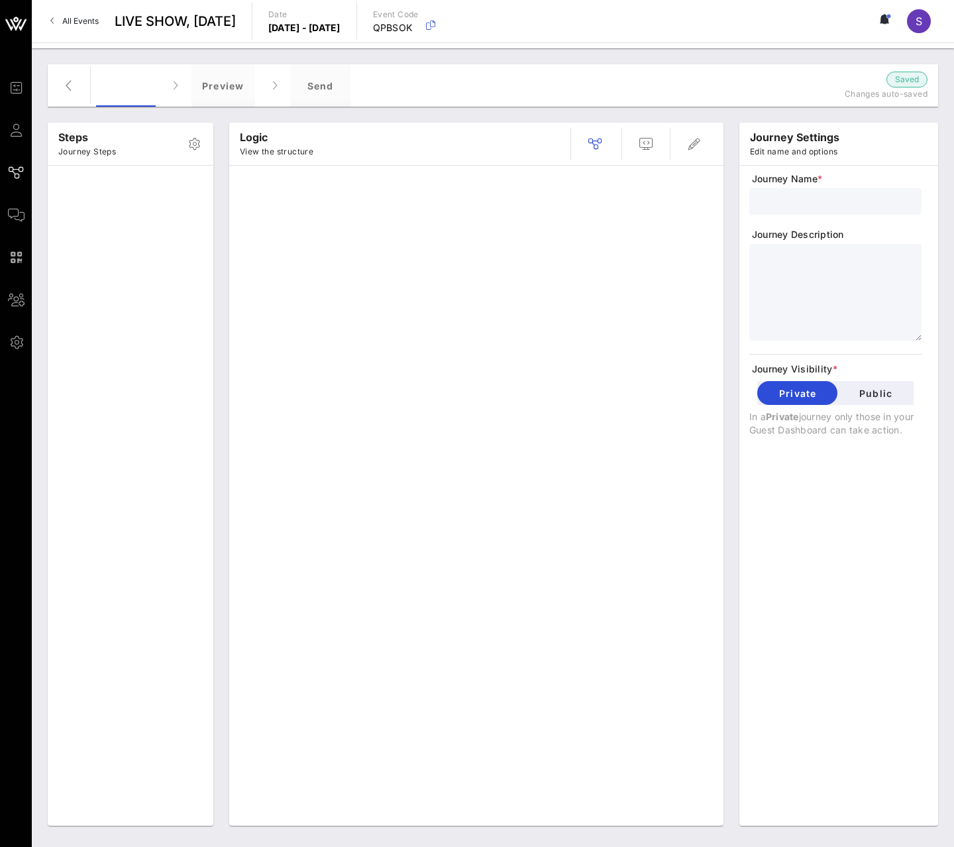
type input "SNL, Live Show"
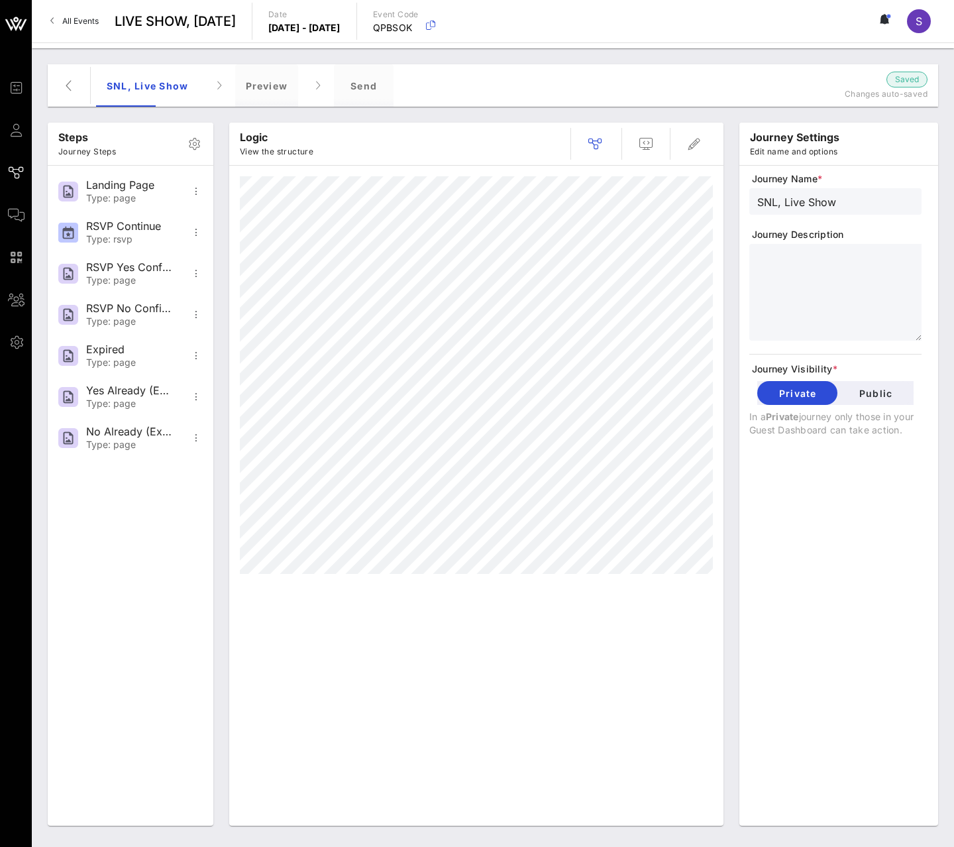
click at [303, 81] on div "SNL, Live Show Preview Send" at bounding box center [429, 85] width 666 height 42
click at [355, 81] on div "Send" at bounding box center [364, 85] width 60 height 42
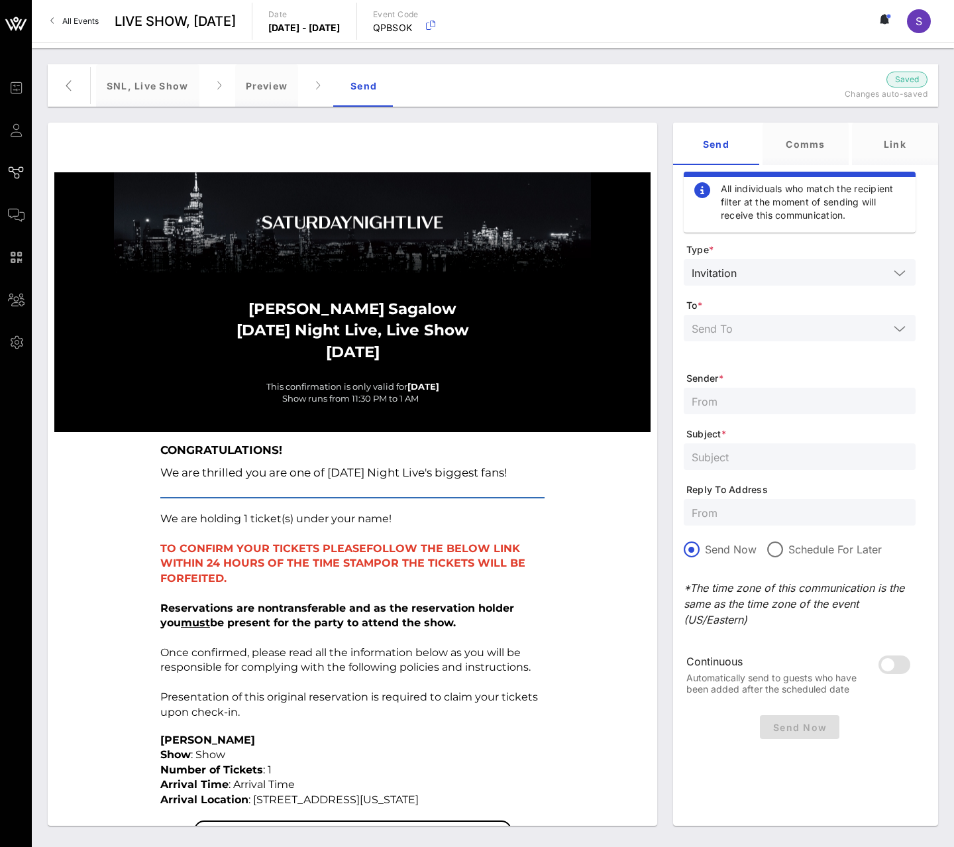
click at [858, 329] on input "text" at bounding box center [790, 327] width 197 height 17
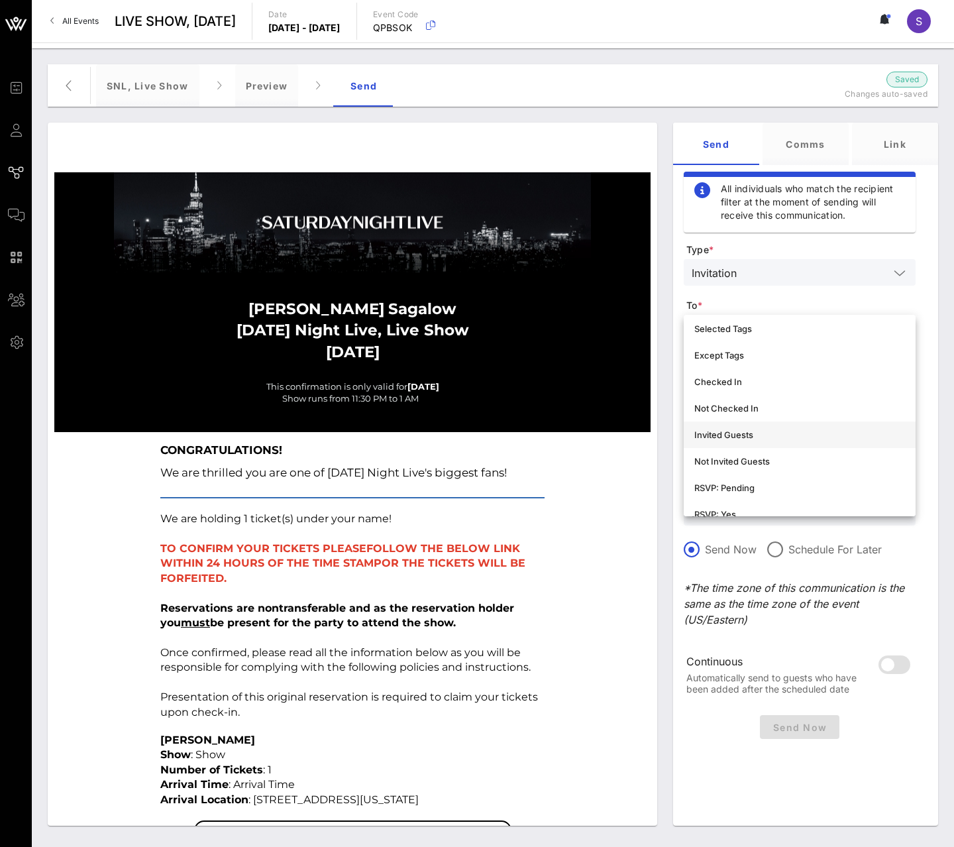
scroll to position [132, 0]
click at [801, 436] on div "Not Invited Guests" at bounding box center [799, 439] width 211 height 11
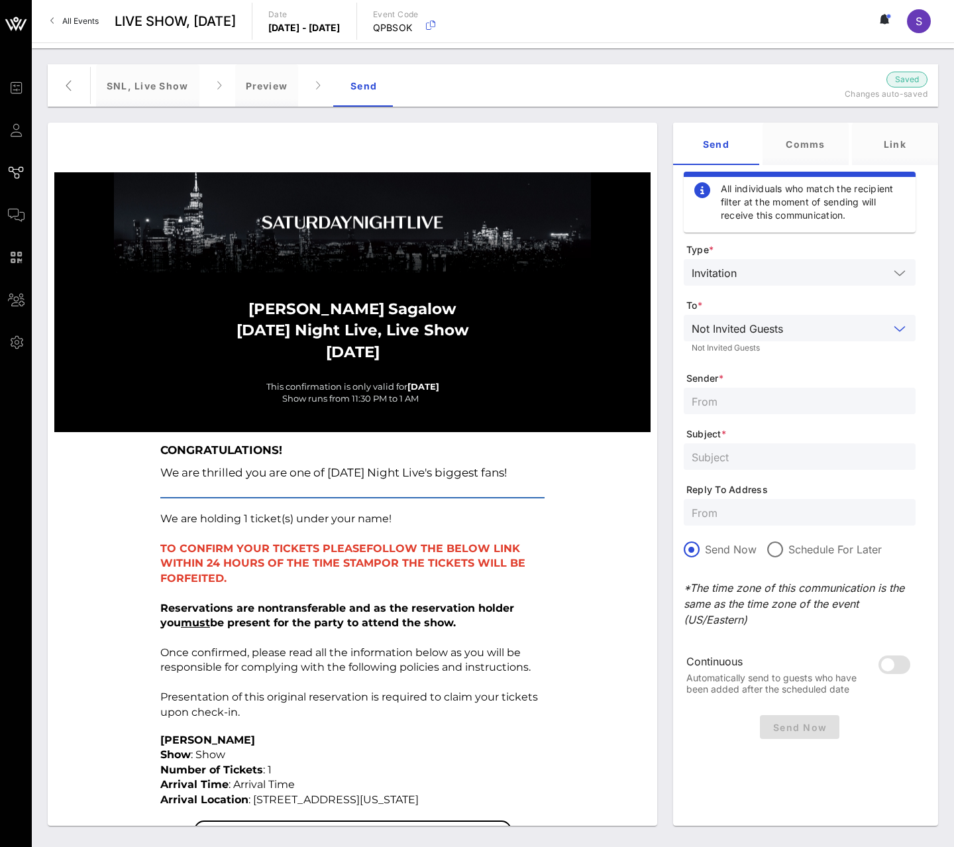
click at [751, 391] on div at bounding box center [800, 401] width 216 height 26
type input "SNL Reservations"
type input "SATURDAY NIGHT LIVE, Live Show - October 11, 2025"
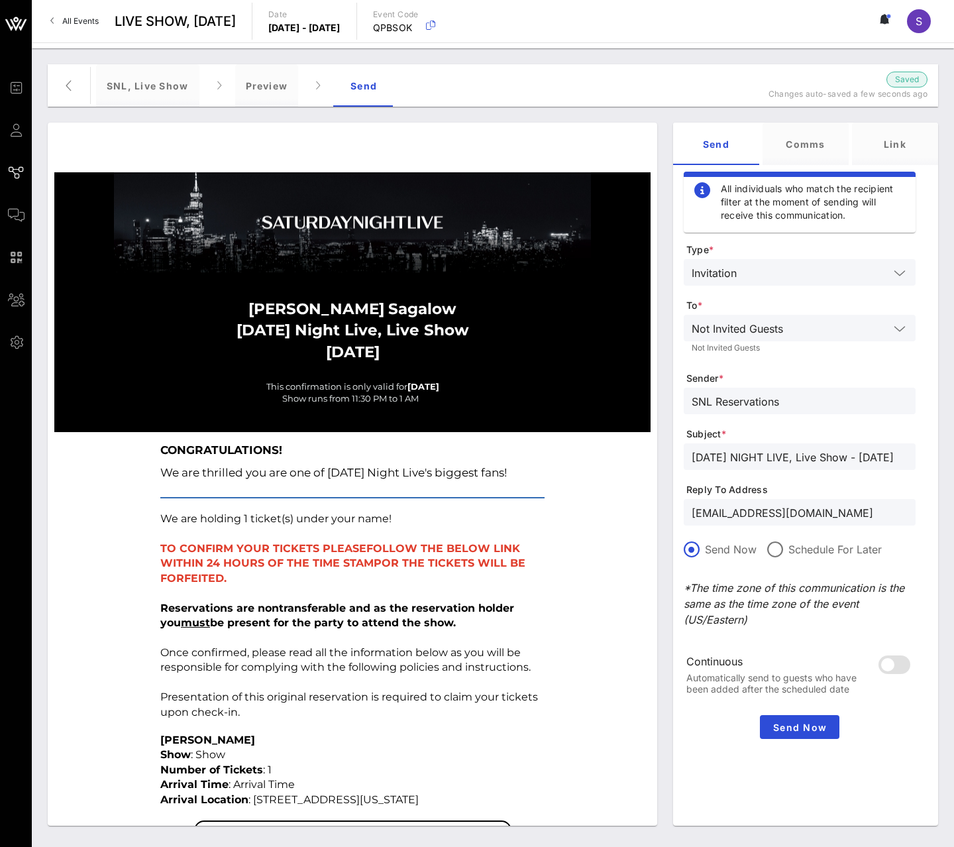
drag, startPoint x: 879, startPoint y: 510, endPoint x: 688, endPoint y: 524, distance: 191.3
click at [688, 524] on div "[EMAIL_ADDRESS][DOMAIN_NAME]" at bounding box center [800, 512] width 232 height 26
click at [884, 522] on div "[EMAIL_ADDRESS][DOMAIN_NAME]" at bounding box center [800, 512] width 216 height 26
type input "[EMAIL_ADDRESS][DOMAIN_NAME]"
click at [822, 723] on span "Send Now" at bounding box center [799, 726] width 69 height 11
